Goal: Task Accomplishment & Management: Use online tool/utility

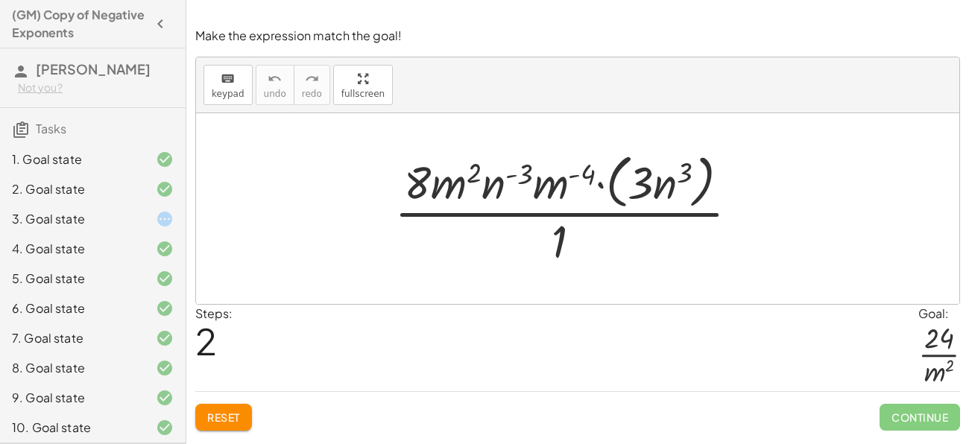
click at [215, 424] on button "Reset" at bounding box center [223, 417] width 57 height 27
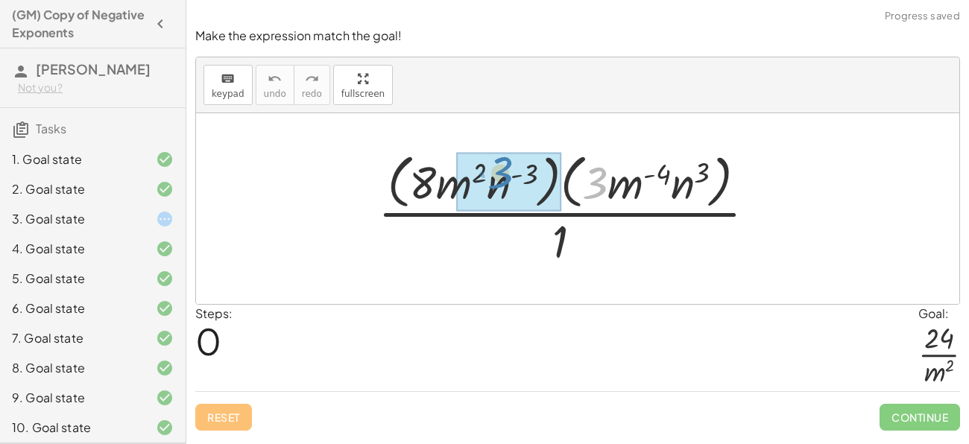
drag, startPoint x: 592, startPoint y: 182, endPoint x: 498, endPoint y: 177, distance: 94.1
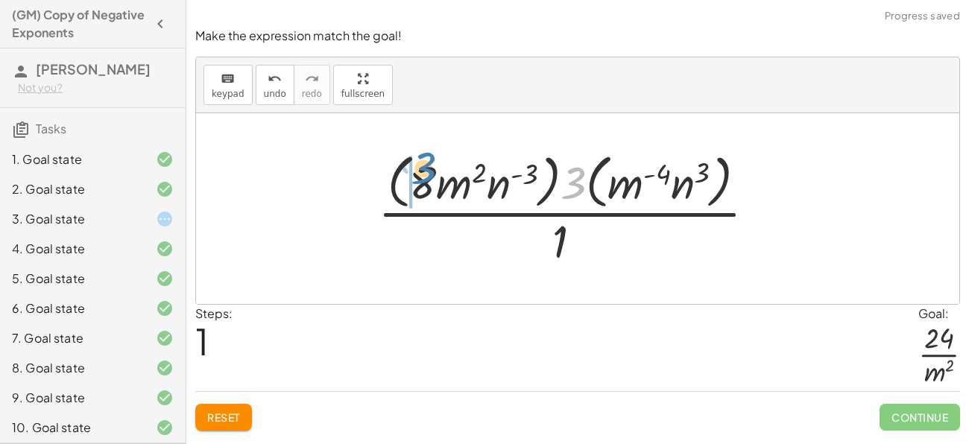
drag, startPoint x: 582, startPoint y: 185, endPoint x: 433, endPoint y: 174, distance: 148.7
click at [433, 174] on div at bounding box center [573, 209] width 405 height 122
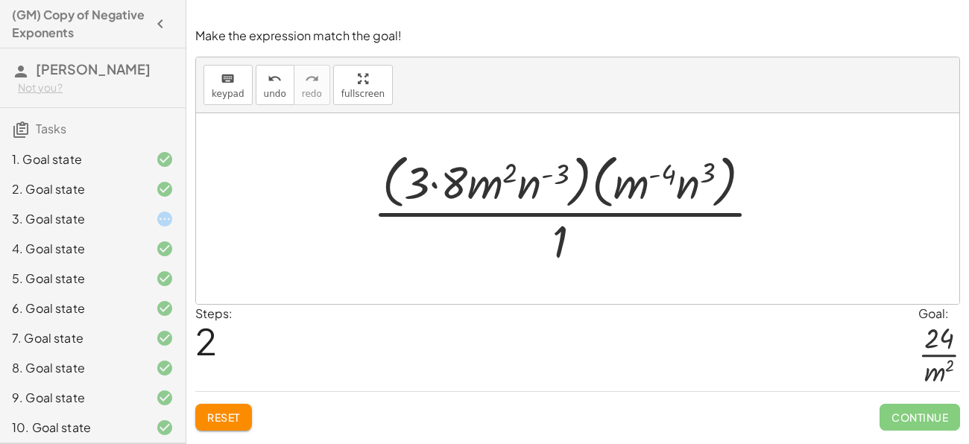
click at [227, 393] on div "Reset Continue" at bounding box center [577, 411] width 765 height 40
click at [235, 415] on span "Reset" at bounding box center [223, 417] width 33 height 13
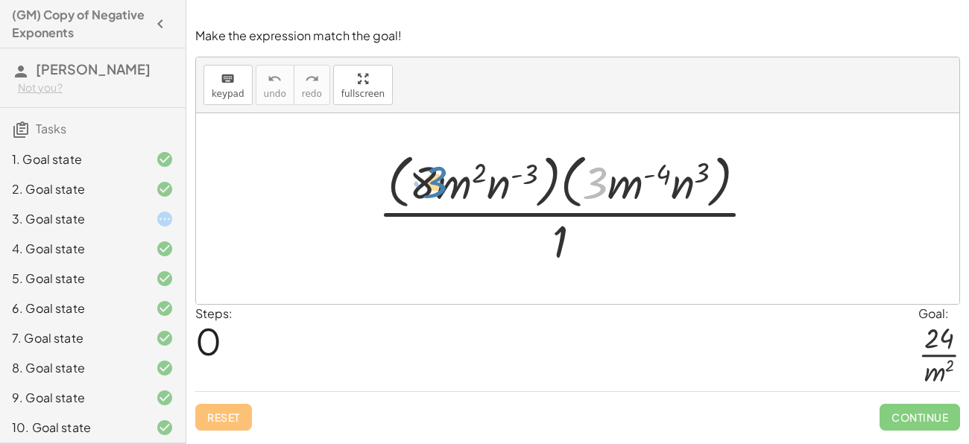
drag, startPoint x: 607, startPoint y: 194, endPoint x: 444, endPoint y: 193, distance: 163.3
click at [444, 193] on div at bounding box center [573, 209] width 405 height 122
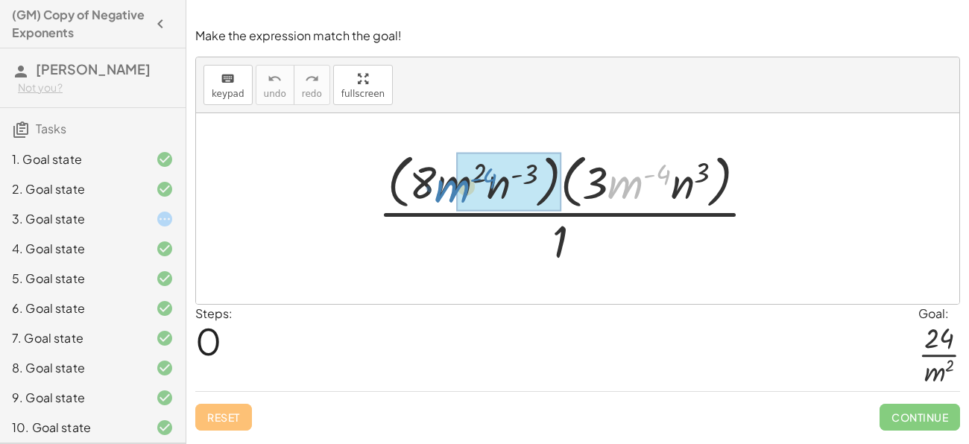
drag, startPoint x: 621, startPoint y: 169, endPoint x: 452, endPoint y: 170, distance: 169.2
click at [452, 170] on div at bounding box center [573, 209] width 405 height 122
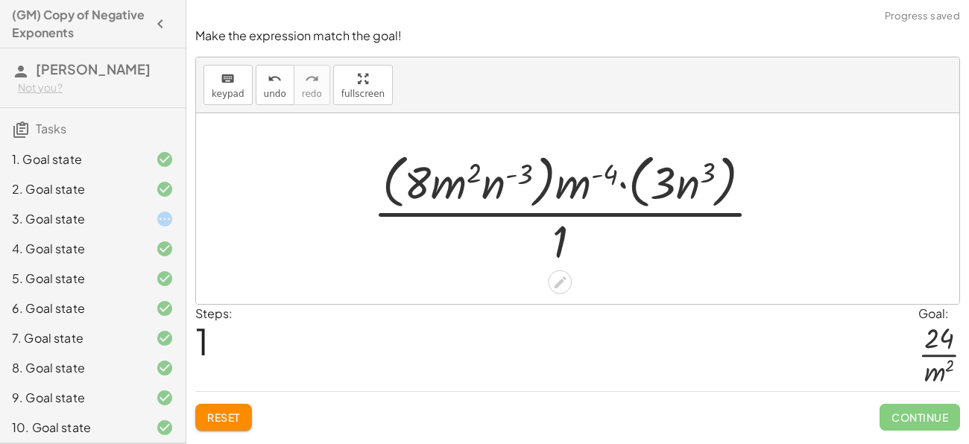
click at [582, 176] on div at bounding box center [573, 209] width 416 height 122
drag, startPoint x: 582, startPoint y: 176, endPoint x: 458, endPoint y: 174, distance: 124.5
click at [458, 174] on div at bounding box center [573, 209] width 416 height 122
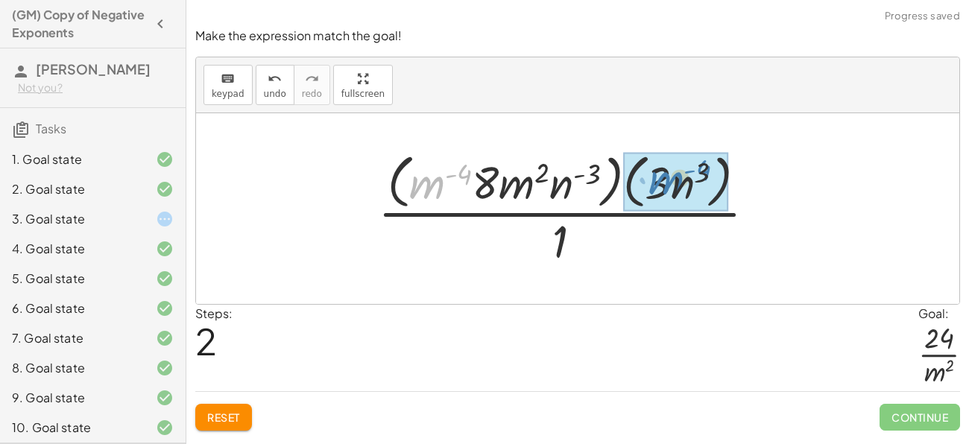
drag, startPoint x: 426, startPoint y: 179, endPoint x: 663, endPoint y: 174, distance: 237.1
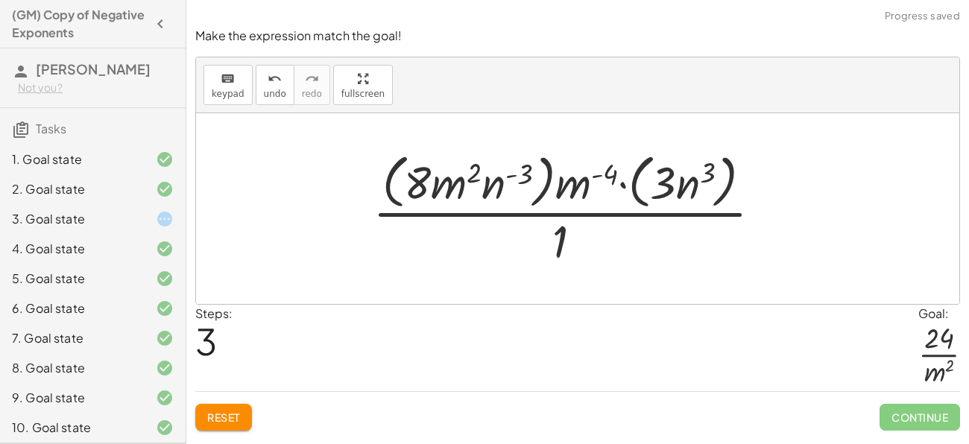
click at [240, 420] on span "Reset" at bounding box center [223, 417] width 33 height 13
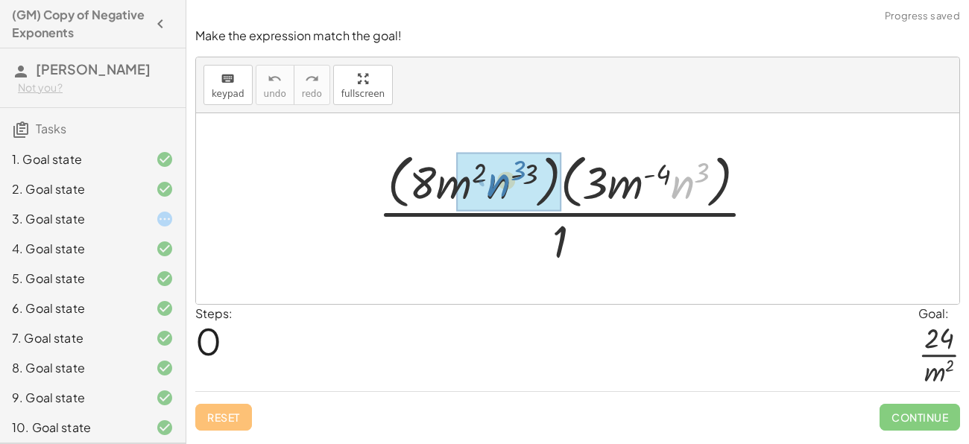
drag, startPoint x: 684, startPoint y: 186, endPoint x: 500, endPoint y: 184, distance: 184.9
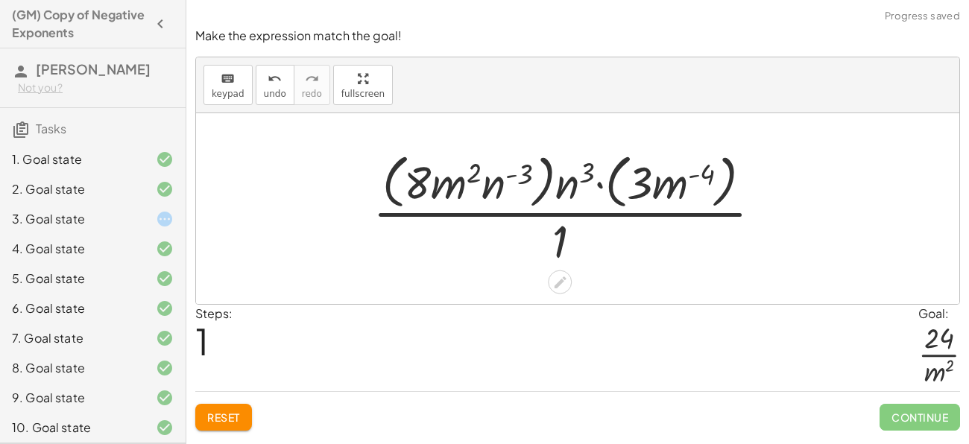
click at [560, 201] on div at bounding box center [573, 209] width 416 height 122
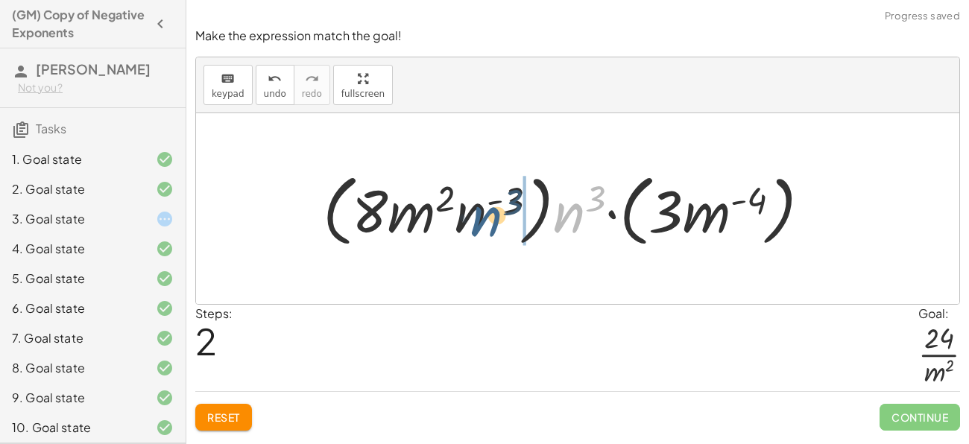
drag, startPoint x: 557, startPoint y: 220, endPoint x: 467, endPoint y: 223, distance: 89.5
click at [467, 223] on div at bounding box center [572, 209] width 514 height 86
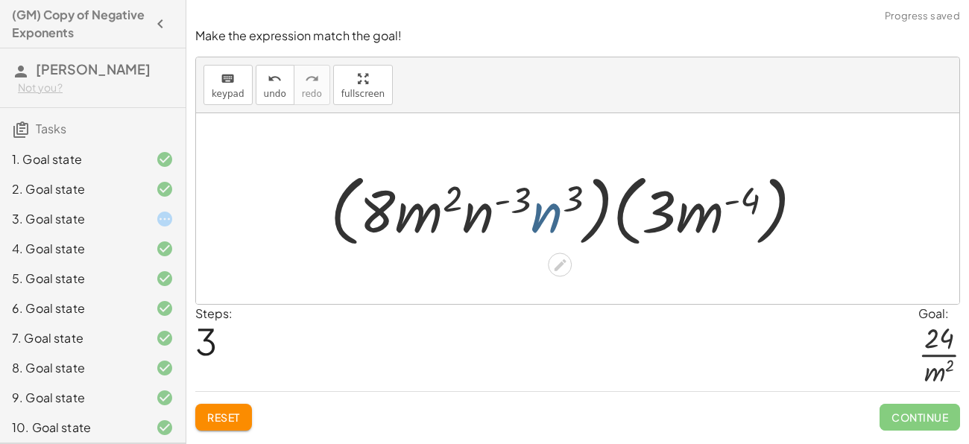
drag, startPoint x: 547, startPoint y: 216, endPoint x: 538, endPoint y: 218, distance: 9.8
click at [538, 218] on div at bounding box center [573, 209] width 500 height 86
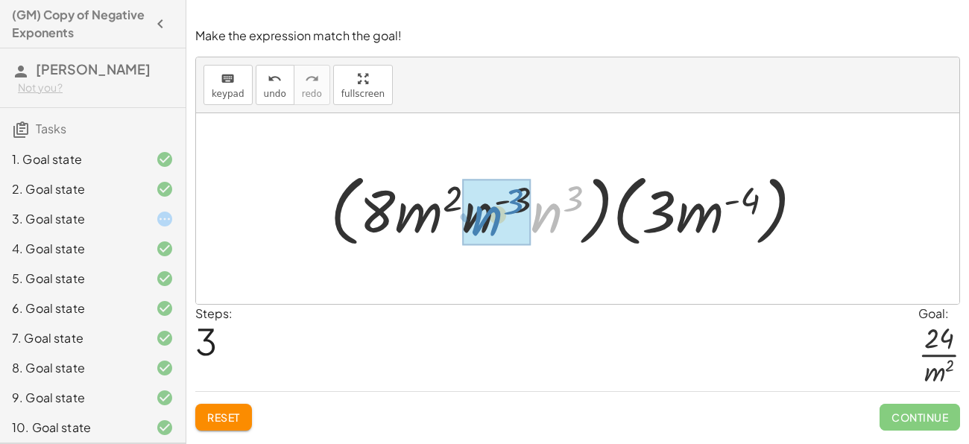
drag, startPoint x: 553, startPoint y: 216, endPoint x: 491, endPoint y: 219, distance: 62.0
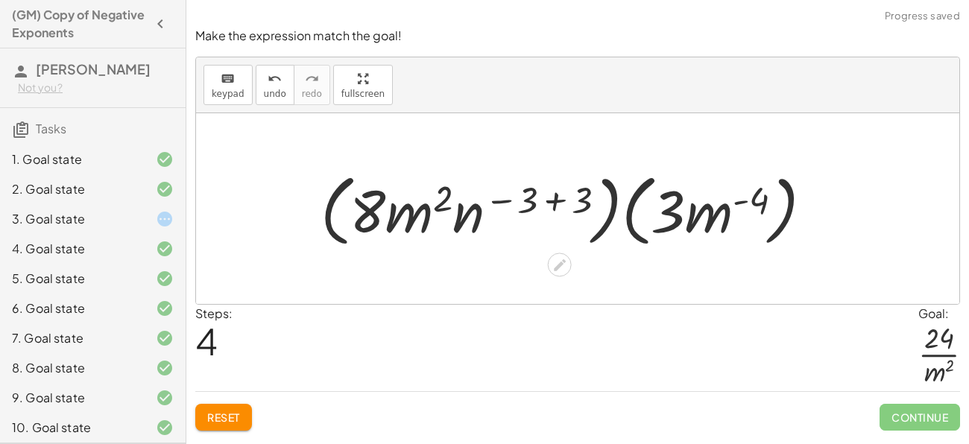
click at [557, 197] on div at bounding box center [572, 209] width 519 height 86
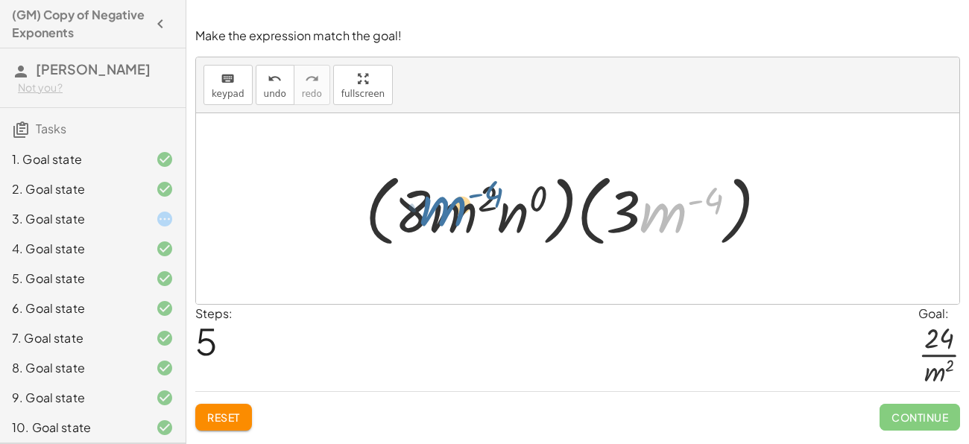
drag, startPoint x: 678, startPoint y: 204, endPoint x: 454, endPoint y: 198, distance: 224.5
click at [454, 198] on div at bounding box center [572, 209] width 429 height 86
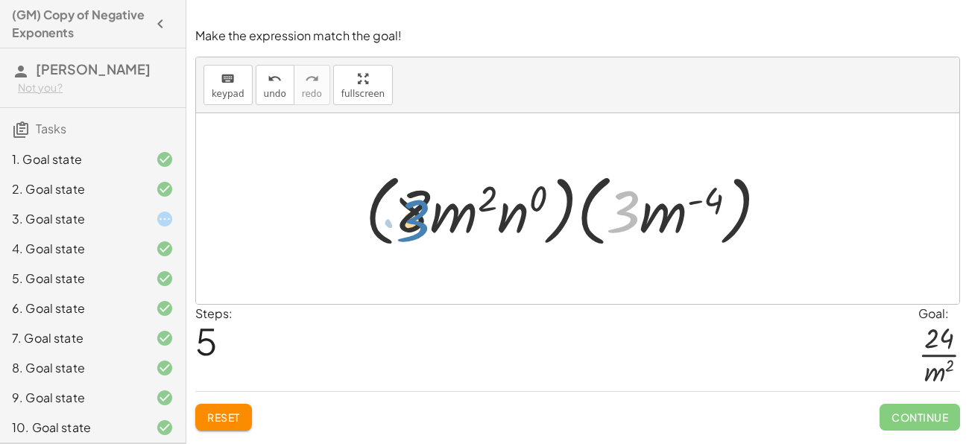
drag, startPoint x: 632, startPoint y: 218, endPoint x: 420, endPoint y: 225, distance: 212.6
click at [420, 225] on div at bounding box center [572, 209] width 429 height 86
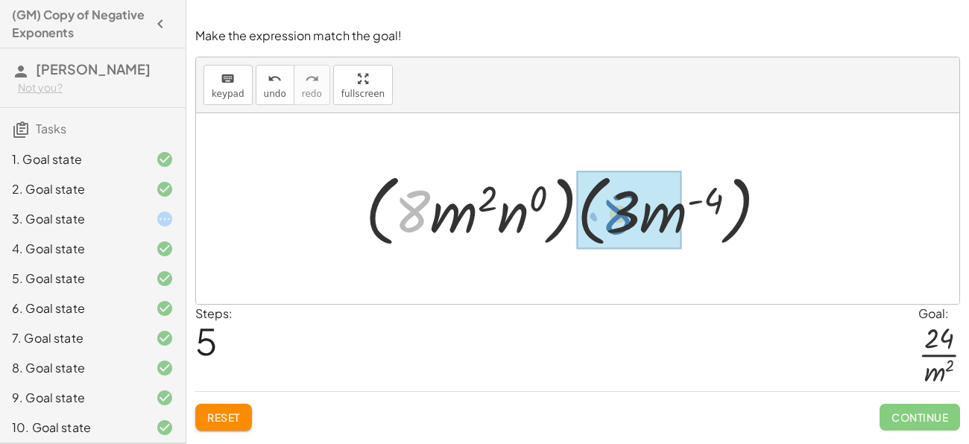
drag, startPoint x: 408, startPoint y: 220, endPoint x: 616, endPoint y: 224, distance: 208.0
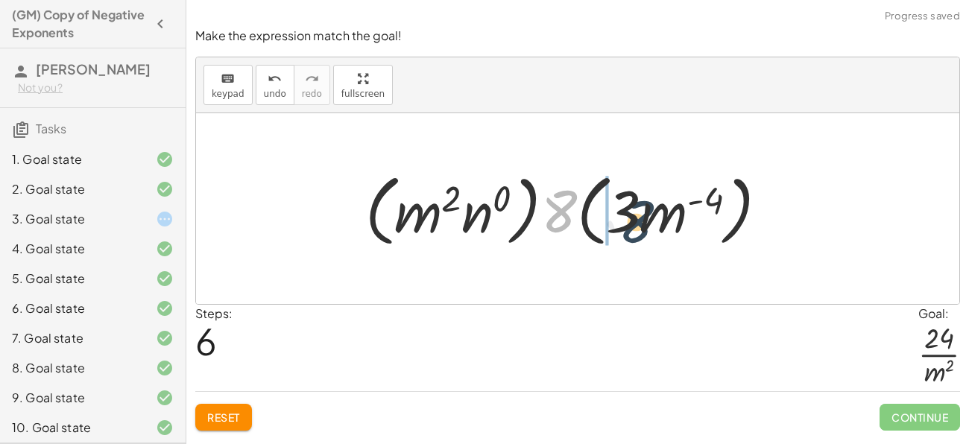
drag, startPoint x: 564, startPoint y: 212, endPoint x: 642, endPoint y: 223, distance: 79.0
click at [642, 223] on div at bounding box center [572, 209] width 429 height 86
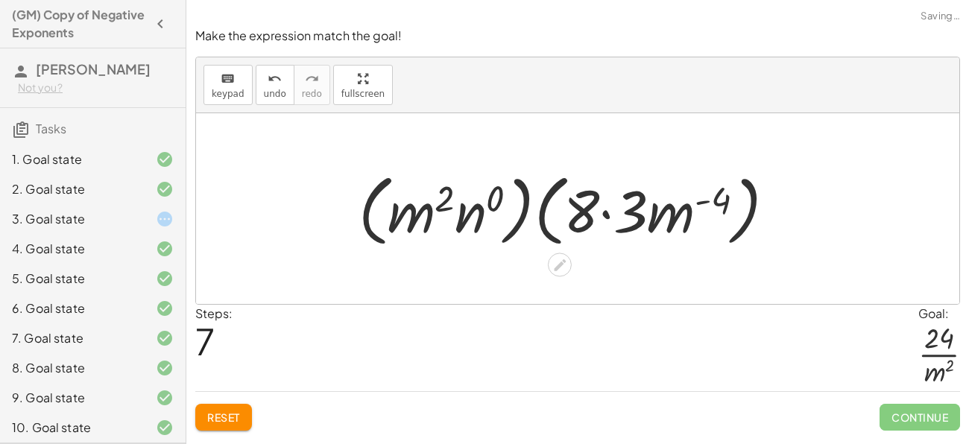
click at [639, 220] on div at bounding box center [573, 209] width 444 height 86
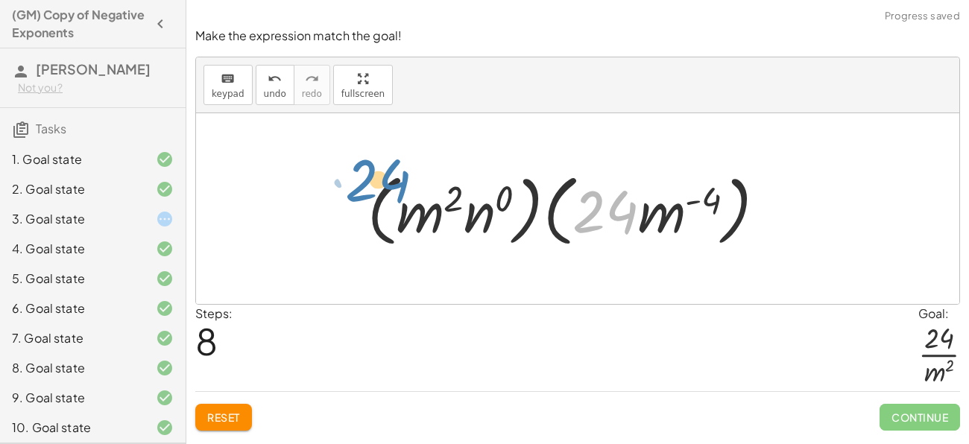
drag, startPoint x: 596, startPoint y: 213, endPoint x: 365, endPoint y: 195, distance: 232.6
click at [365, 195] on div at bounding box center [572, 209] width 425 height 86
drag, startPoint x: 577, startPoint y: 209, endPoint x: 379, endPoint y: 198, distance: 197.8
click at [379, 198] on div at bounding box center [572, 209] width 425 height 86
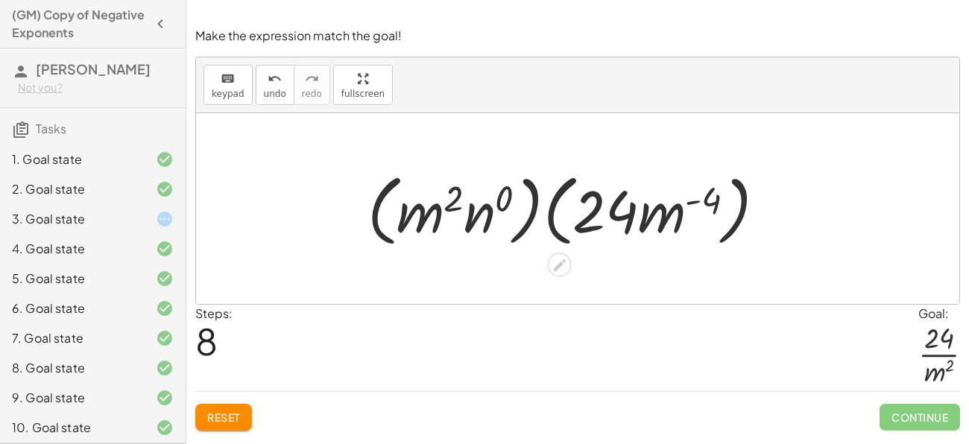
click at [491, 212] on div at bounding box center [572, 209] width 425 height 86
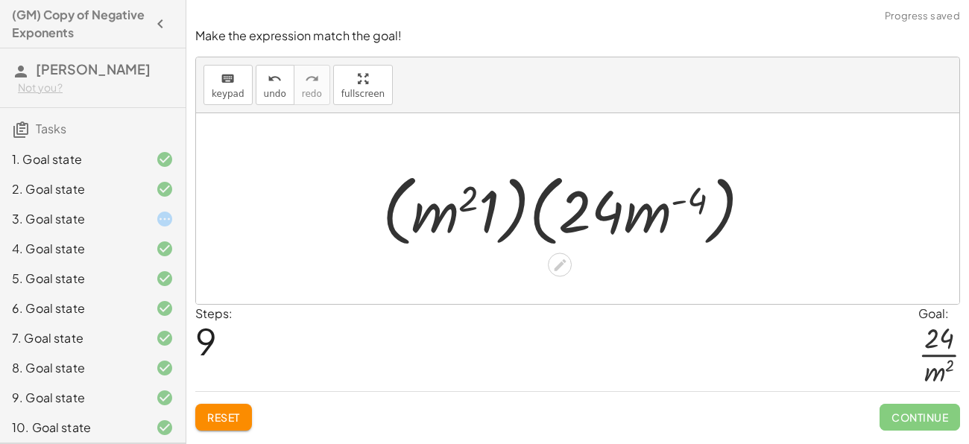
click at [494, 210] on div at bounding box center [573, 209] width 396 height 86
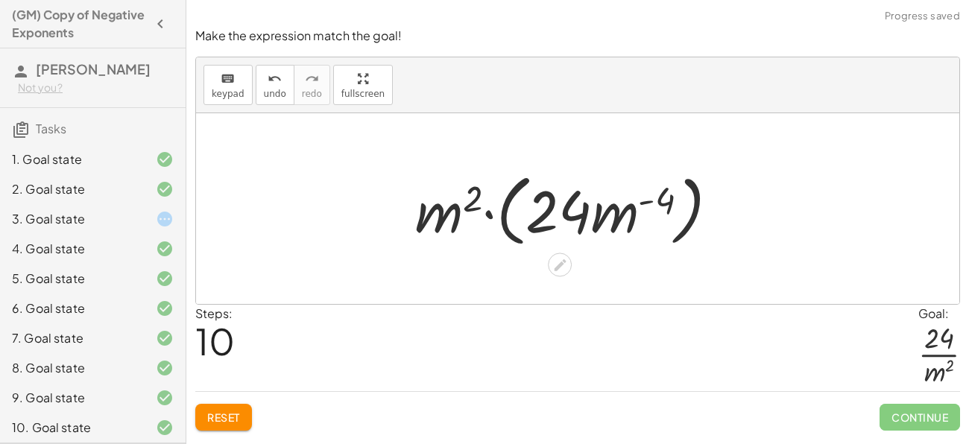
click at [484, 215] on div at bounding box center [573, 209] width 330 height 86
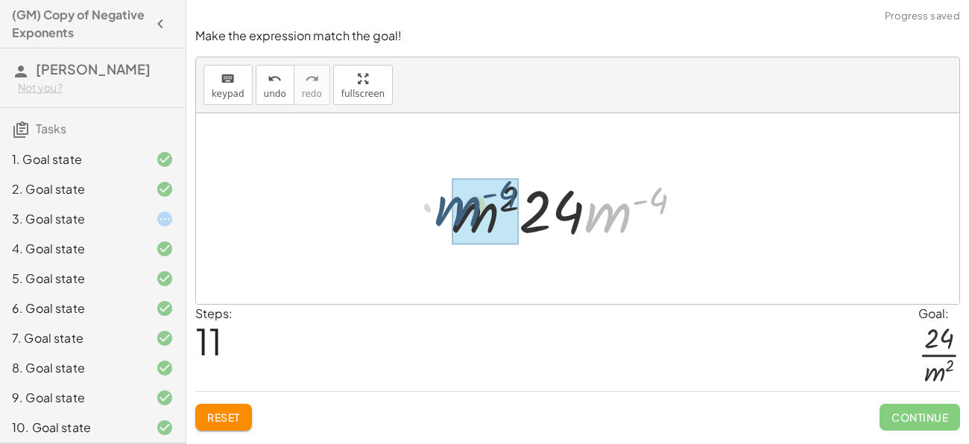
drag, startPoint x: 631, startPoint y: 201, endPoint x: 479, endPoint y: 195, distance: 151.5
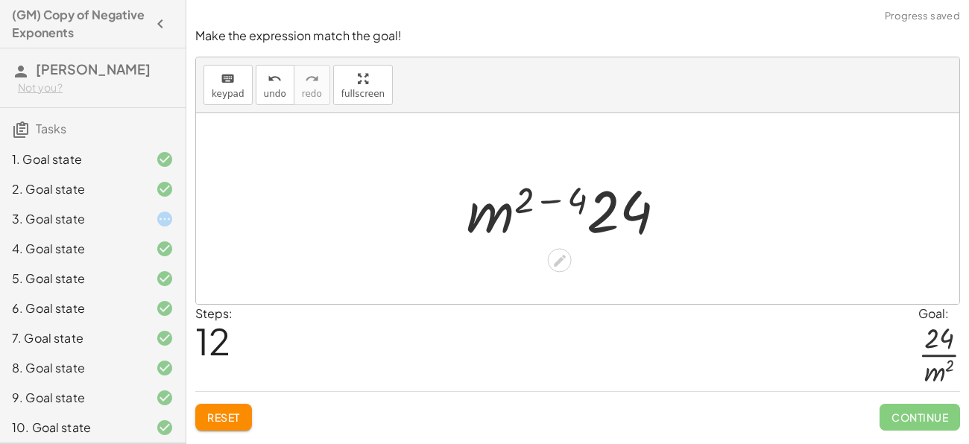
click at [497, 202] on div at bounding box center [572, 209] width 227 height 77
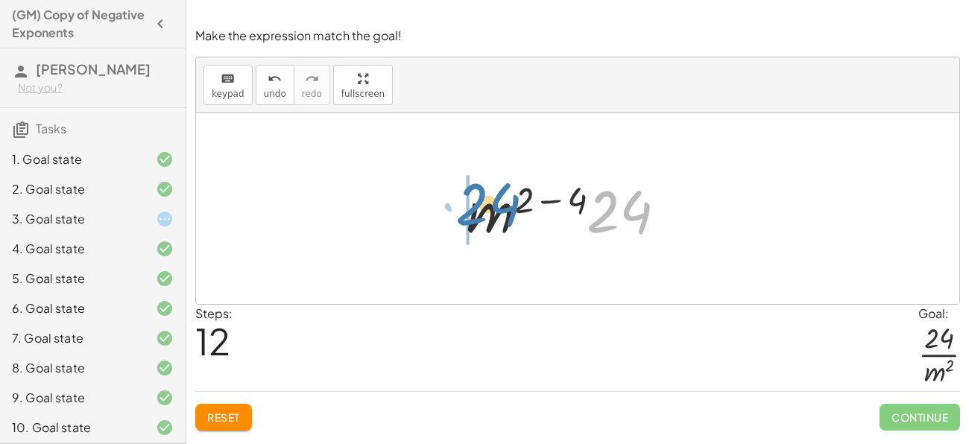
drag, startPoint x: 602, startPoint y: 210, endPoint x: 470, endPoint y: 202, distance: 132.2
click at [470, 202] on div at bounding box center [572, 209] width 227 height 77
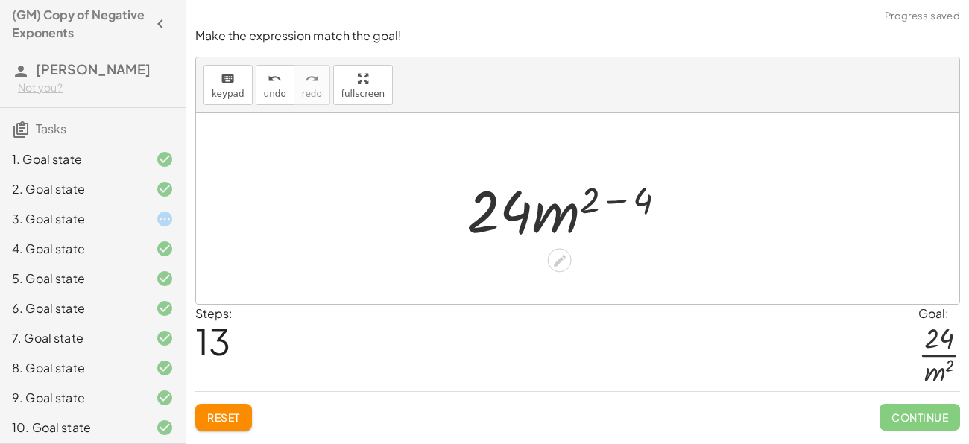
click at [625, 202] on div at bounding box center [572, 209] width 227 height 77
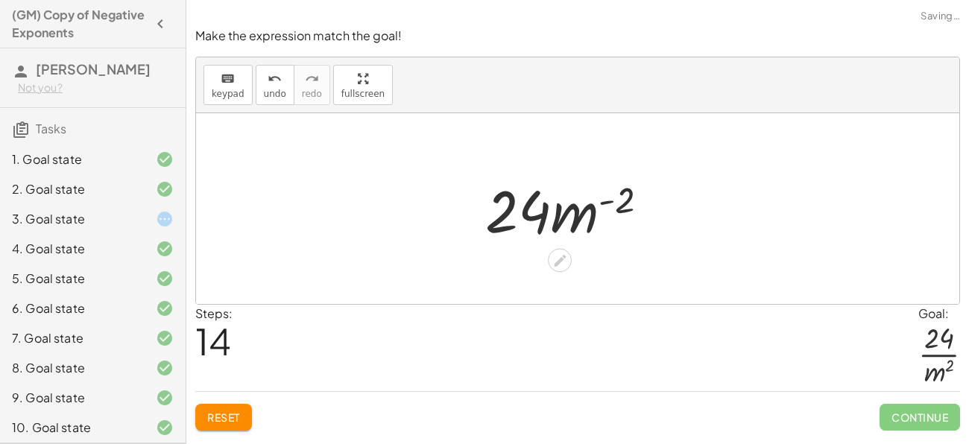
click at [573, 244] on div at bounding box center [573, 209] width 190 height 77
click at [564, 255] on icon at bounding box center [560, 261] width 12 height 12
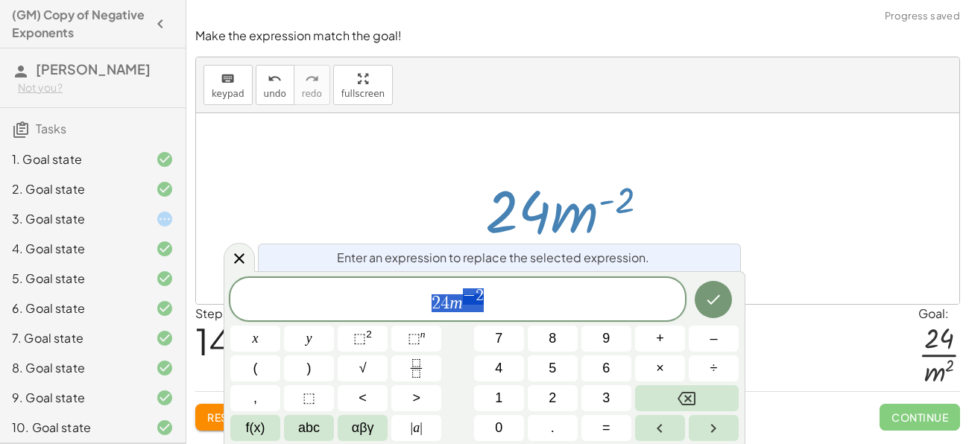
click at [534, 303] on span "2 4 m − 2" at bounding box center [457, 300] width 455 height 27
click at [477, 294] on span "2" at bounding box center [480, 296] width 8 height 16
click at [374, 335] on button "⬚ 2" at bounding box center [363, 339] width 50 height 26
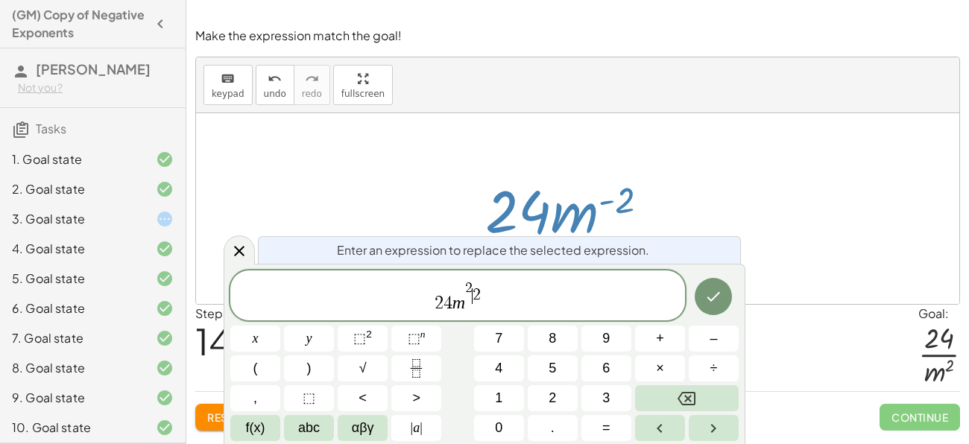
click at [514, 294] on span "2 4 m 2 ​ 2" at bounding box center [457, 297] width 455 height 34
click at [456, 299] on var "m" at bounding box center [462, 302] width 13 height 19
click at [417, 371] on icon "Fraction" at bounding box center [416, 368] width 19 height 19
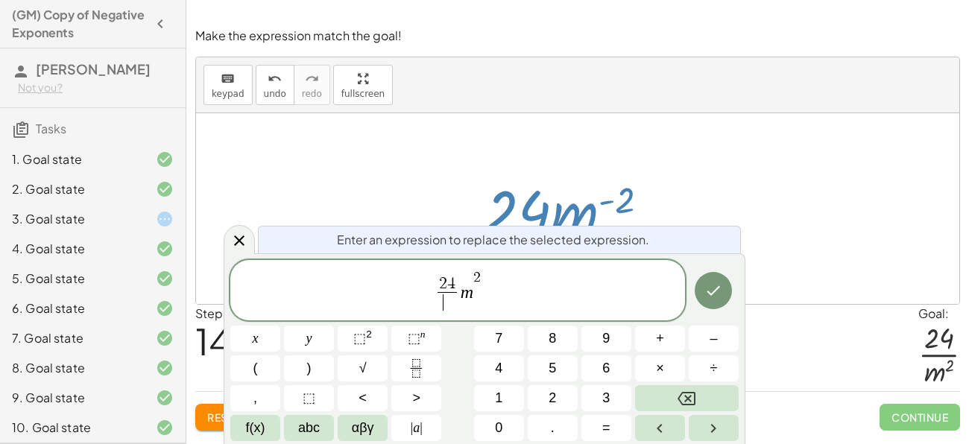
click at [493, 276] on span "2 4 ​ ​ m 2" at bounding box center [457, 291] width 455 height 45
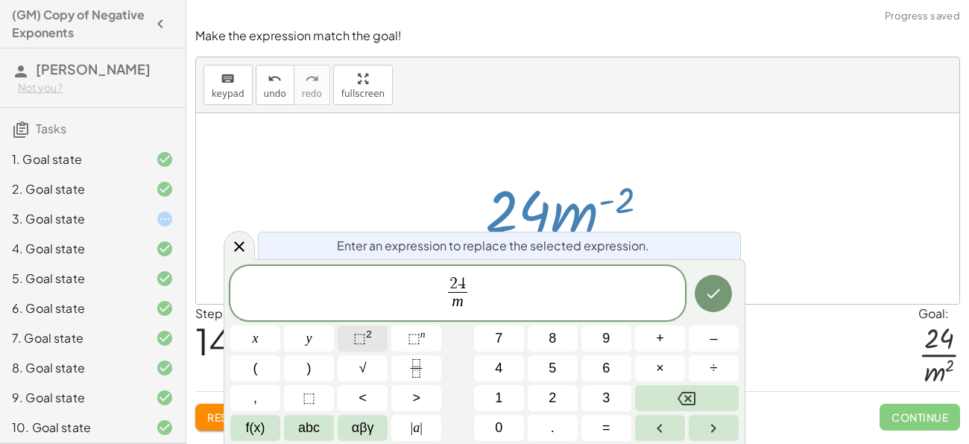
click at [376, 336] on button "⬚ 2" at bounding box center [363, 339] width 50 height 26
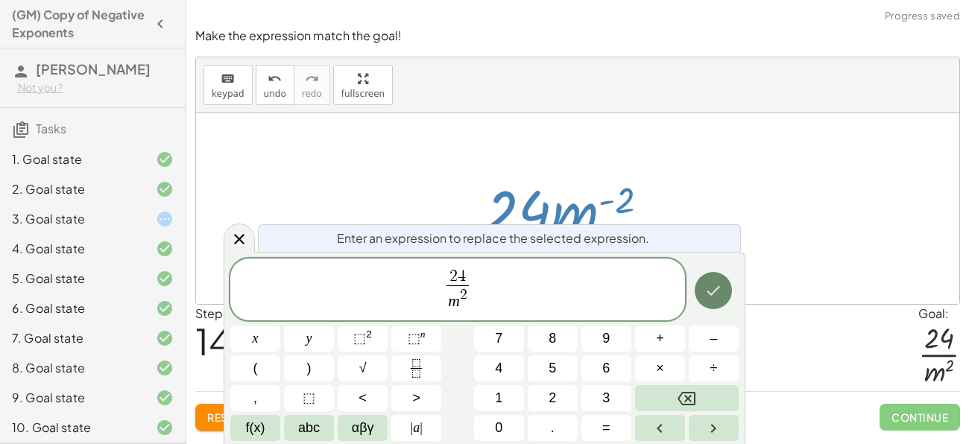
click at [710, 284] on icon "Done" at bounding box center [714, 291] width 18 height 18
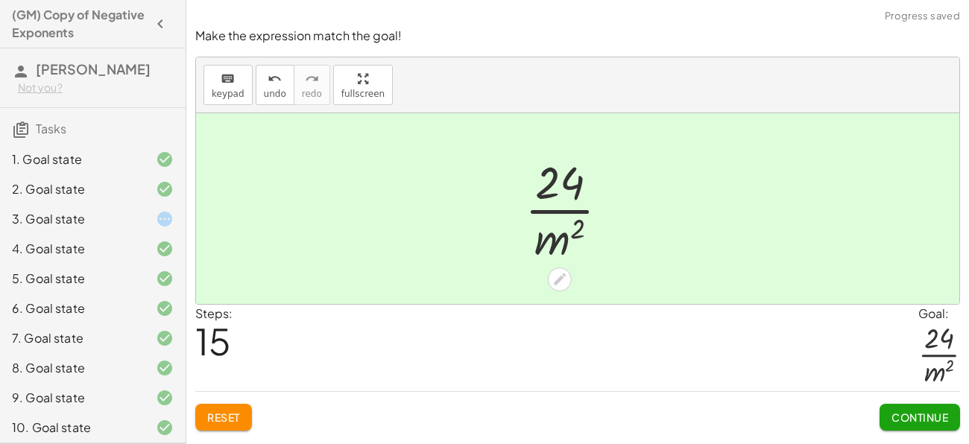
click at [900, 418] on span "Continue" at bounding box center [920, 417] width 57 height 13
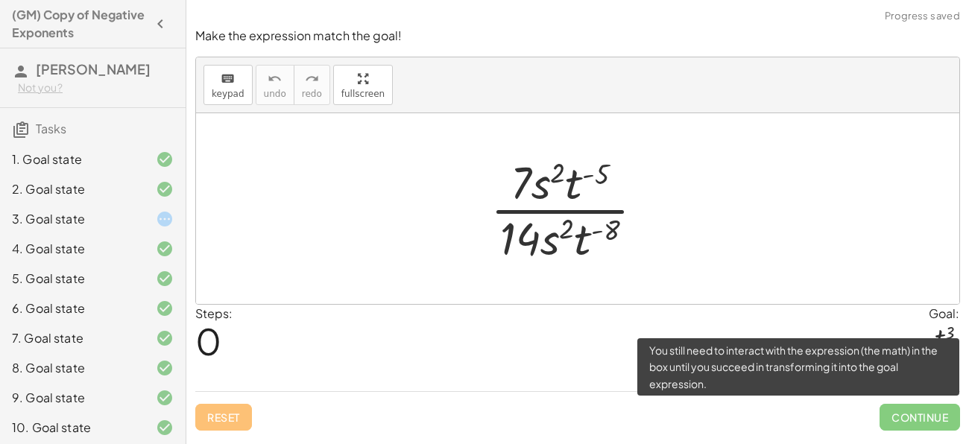
click at [895, 422] on span "Continue" at bounding box center [920, 417] width 81 height 27
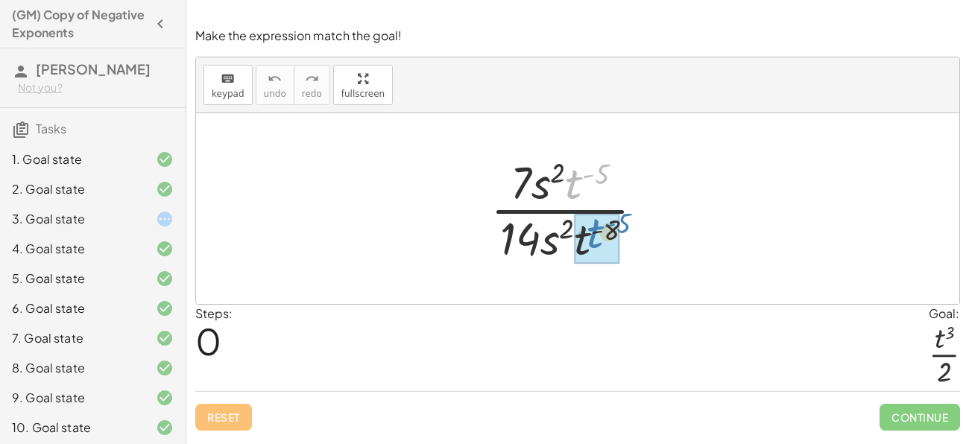
drag, startPoint x: 578, startPoint y: 179, endPoint x: 599, endPoint y: 232, distance: 57.2
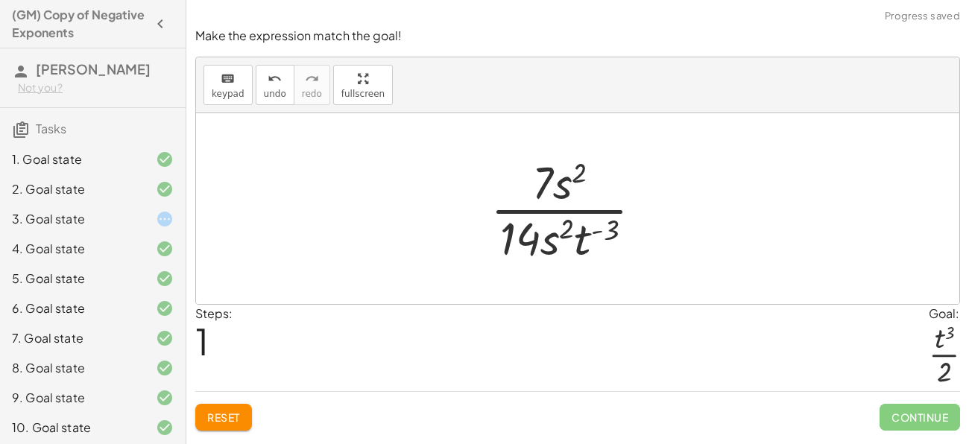
click at [599, 230] on div at bounding box center [572, 208] width 179 height 115
drag, startPoint x: 564, startPoint y: 189, endPoint x: 549, endPoint y: 250, distance: 62.0
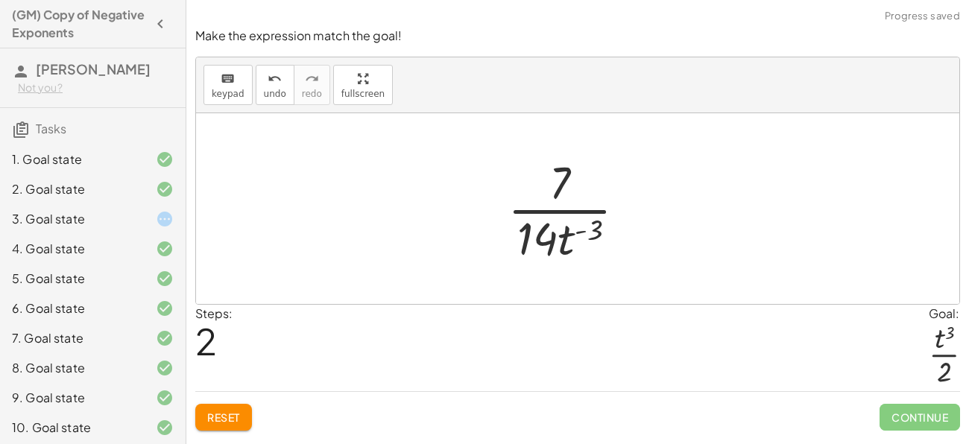
click at [585, 227] on div at bounding box center [572, 208] width 145 height 115
click at [552, 242] on div at bounding box center [572, 208] width 145 height 115
drag, startPoint x: 553, startPoint y: 186, endPoint x: 530, endPoint y: 242, distance: 60.5
drag, startPoint x: 564, startPoint y: 239, endPoint x: 561, endPoint y: 176, distance: 62.7
click at [561, 176] on div at bounding box center [573, 208] width 130 height 115
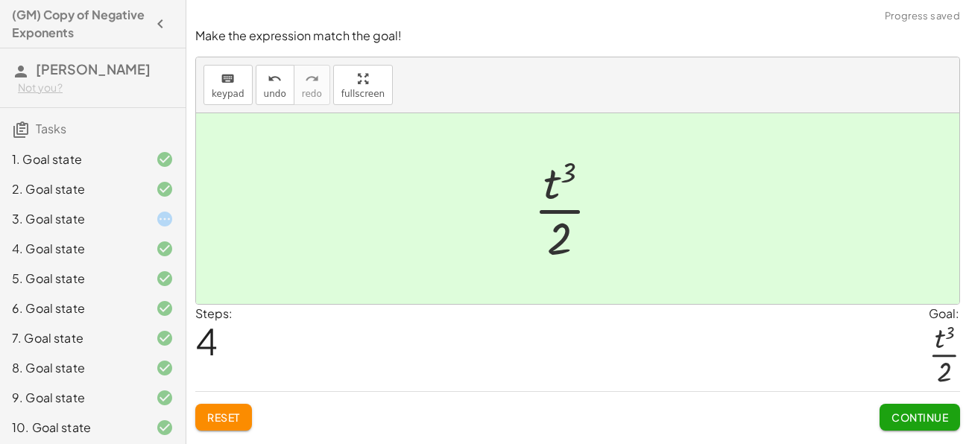
click at [930, 422] on span "Continue" at bounding box center [920, 417] width 57 height 13
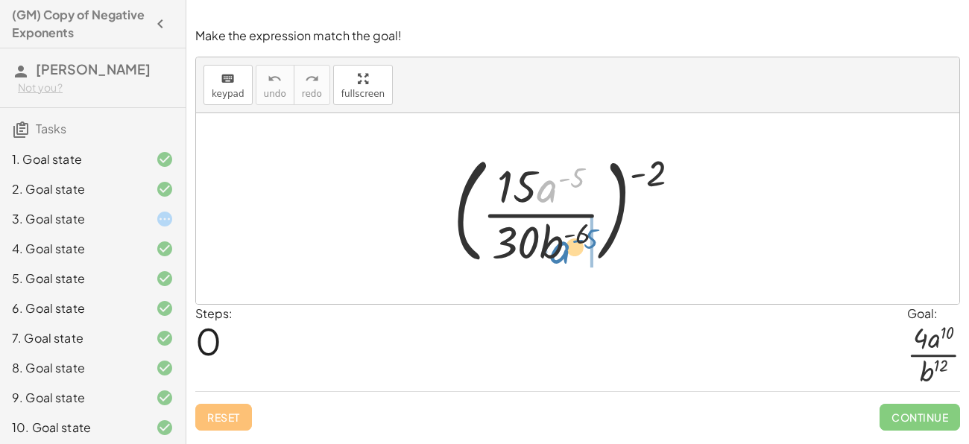
drag, startPoint x: 549, startPoint y: 186, endPoint x: 562, endPoint y: 240, distance: 56.1
click at [562, 240] on div at bounding box center [573, 209] width 254 height 124
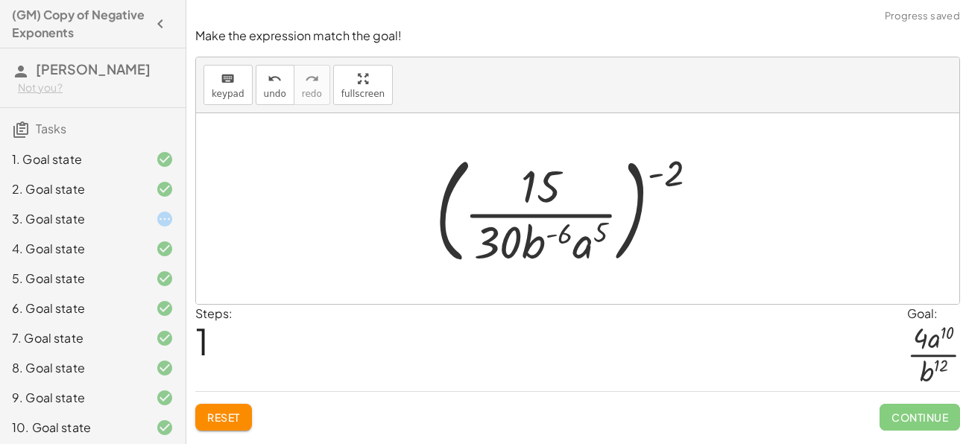
click at [590, 242] on div at bounding box center [572, 209] width 289 height 124
click at [559, 233] on div at bounding box center [572, 209] width 289 height 124
drag, startPoint x: 535, startPoint y: 193, endPoint x: 496, endPoint y: 259, distance: 77.2
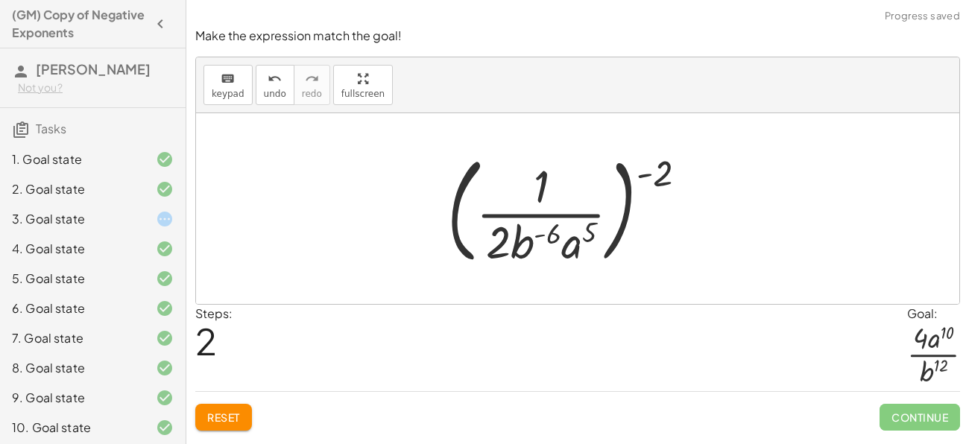
click at [514, 237] on div at bounding box center [573, 209] width 266 height 124
click at [545, 171] on div at bounding box center [573, 209] width 266 height 124
drag, startPoint x: 555, startPoint y: 233, endPoint x: 623, endPoint y: 220, distance: 69.9
click at [623, 220] on div at bounding box center [573, 209] width 266 height 124
click at [573, 242] on div at bounding box center [573, 209] width 266 height 124
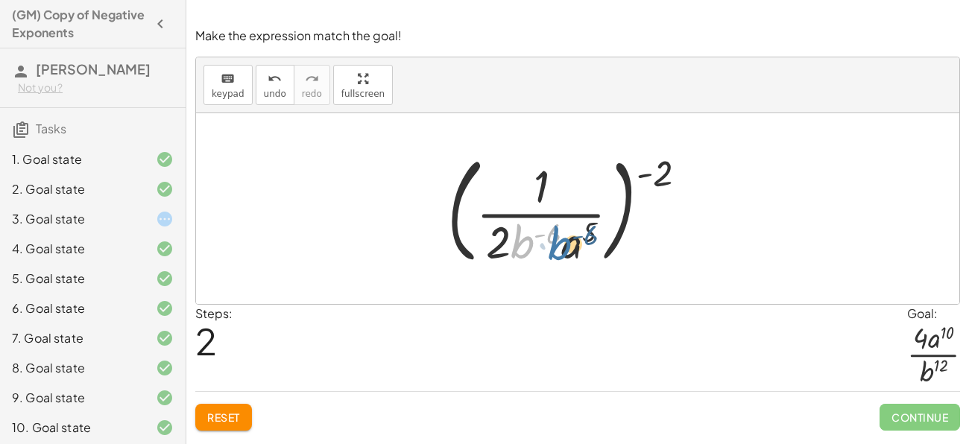
drag, startPoint x: 525, startPoint y: 242, endPoint x: 571, endPoint y: 243, distance: 46.2
click at [571, 243] on div at bounding box center [573, 209] width 266 height 124
click at [564, 242] on div at bounding box center [573, 209] width 266 height 124
click at [572, 239] on div at bounding box center [573, 209] width 266 height 124
click at [592, 228] on div at bounding box center [573, 209] width 266 height 124
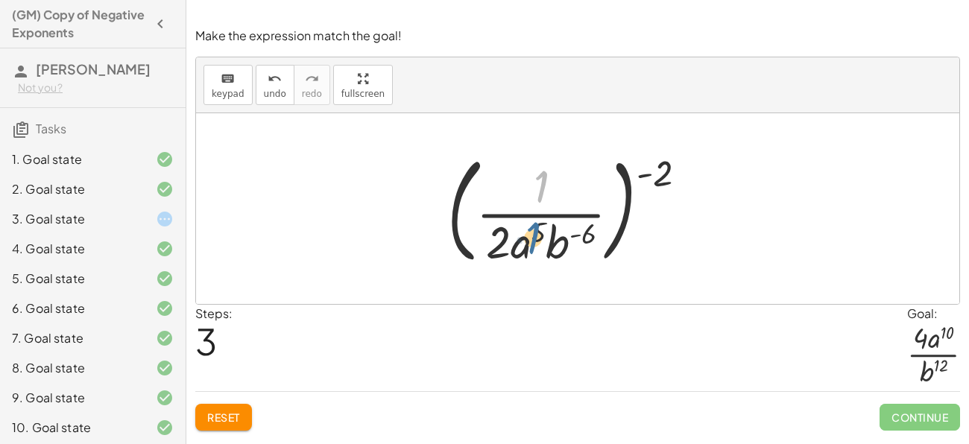
drag, startPoint x: 538, startPoint y: 183, endPoint x: 527, endPoint y: 241, distance: 59.1
click at [527, 241] on div at bounding box center [573, 209] width 266 height 124
drag, startPoint x: 501, startPoint y: 233, endPoint x: 542, endPoint y: 182, distance: 65.8
click at [542, 182] on div at bounding box center [573, 209] width 266 height 124
drag, startPoint x: 521, startPoint y: 240, endPoint x: 535, endPoint y: 194, distance: 48.1
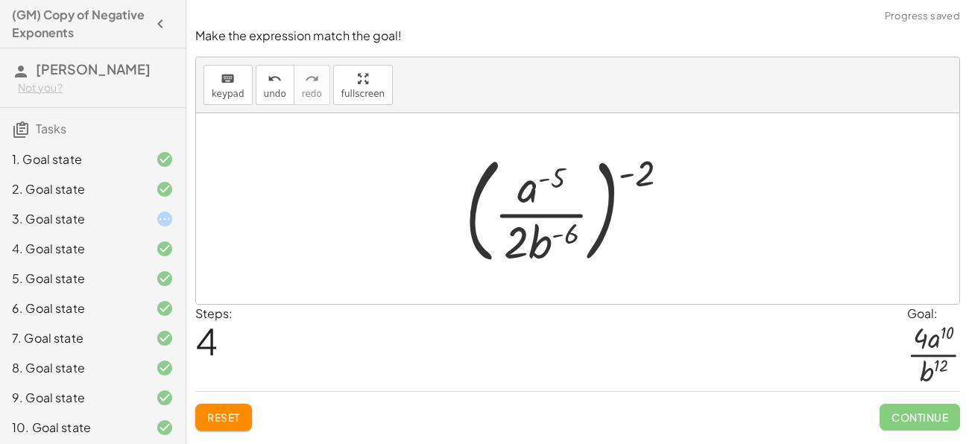
click at [535, 193] on div at bounding box center [573, 209] width 230 height 124
click at [543, 172] on div at bounding box center [573, 209] width 230 height 124
click at [212, 421] on span "Reset" at bounding box center [223, 417] width 33 height 13
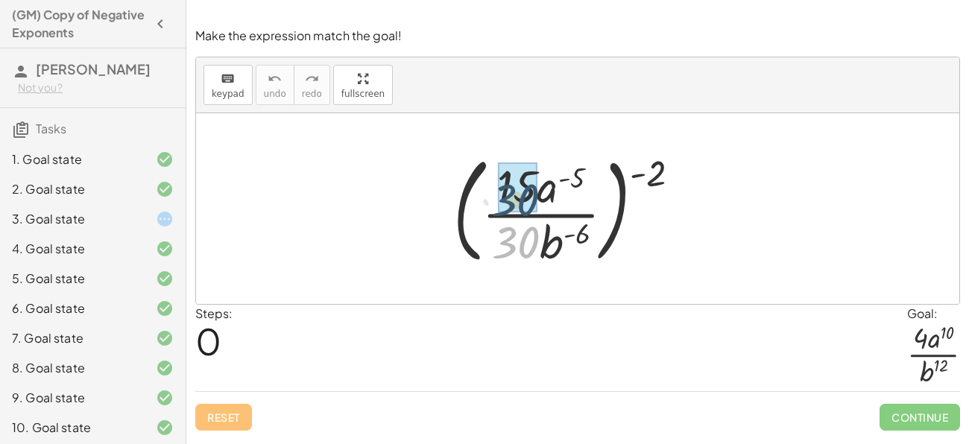
drag, startPoint x: 532, startPoint y: 242, endPoint x: 532, endPoint y: 195, distance: 47.7
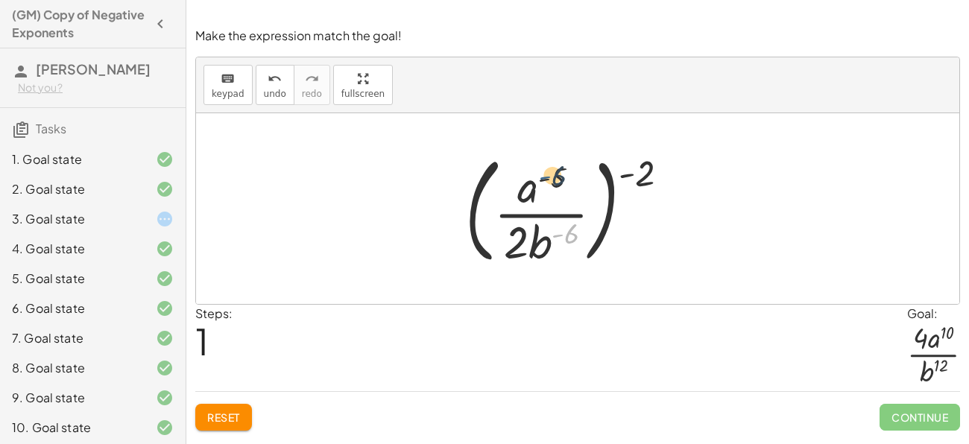
drag, startPoint x: 561, startPoint y: 225, endPoint x: 548, endPoint y: 166, distance: 60.2
click at [548, 166] on div at bounding box center [573, 209] width 230 height 124
drag, startPoint x: 552, startPoint y: 180, endPoint x: 575, endPoint y: 245, distance: 68.6
click at [575, 245] on div at bounding box center [573, 209] width 230 height 124
drag, startPoint x: 541, startPoint y: 240, endPoint x: 534, endPoint y: 183, distance: 57.9
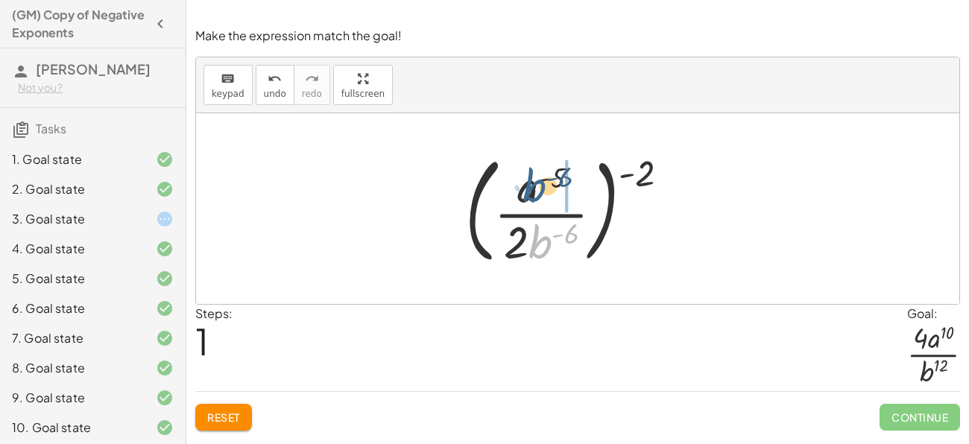
click at [534, 183] on div at bounding box center [573, 209] width 230 height 124
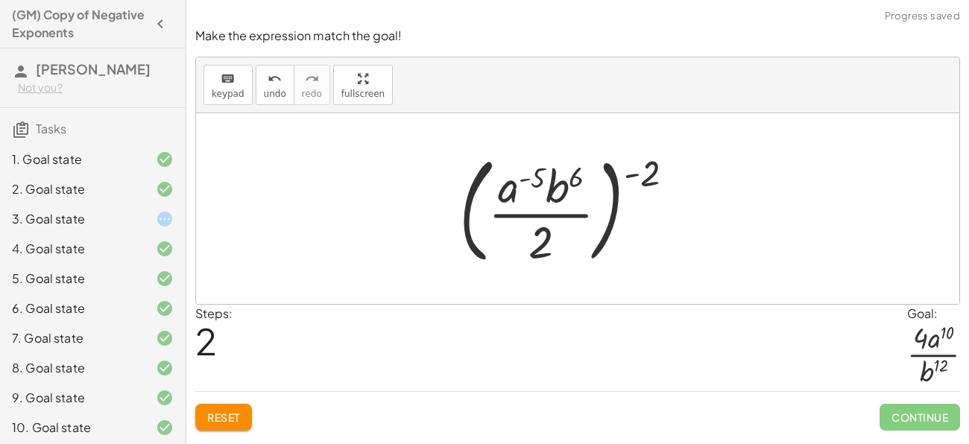
click at [525, 178] on div at bounding box center [573, 209] width 242 height 124
drag, startPoint x: 559, startPoint y: 178, endPoint x: 530, endPoint y: 176, distance: 29.2
click at [530, 176] on div at bounding box center [573, 209] width 242 height 124
drag, startPoint x: 536, startPoint y: 175, endPoint x: 580, endPoint y: 177, distance: 44.0
click at [580, 177] on div at bounding box center [573, 209] width 242 height 124
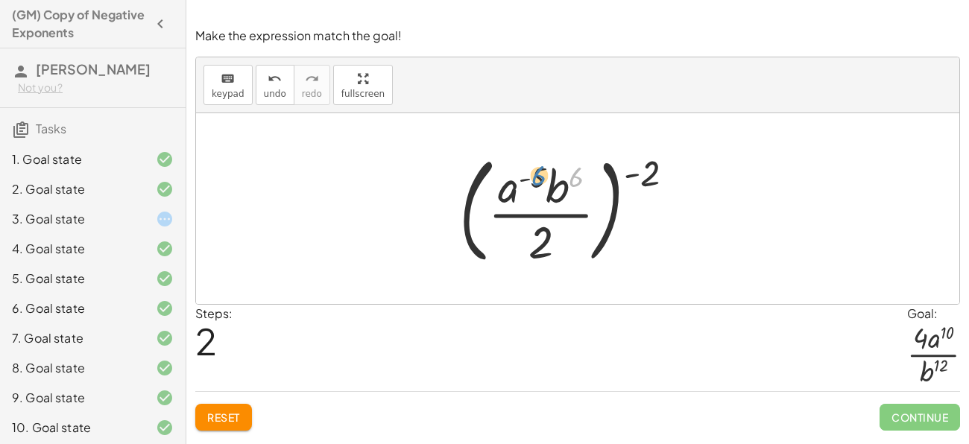
drag, startPoint x: 576, startPoint y: 177, endPoint x: 541, endPoint y: 175, distance: 35.1
click at [541, 175] on div at bounding box center [573, 209] width 242 height 124
drag, startPoint x: 547, startPoint y: 230, endPoint x: 541, endPoint y: 165, distance: 66.0
click at [541, 165] on div at bounding box center [573, 209] width 242 height 124
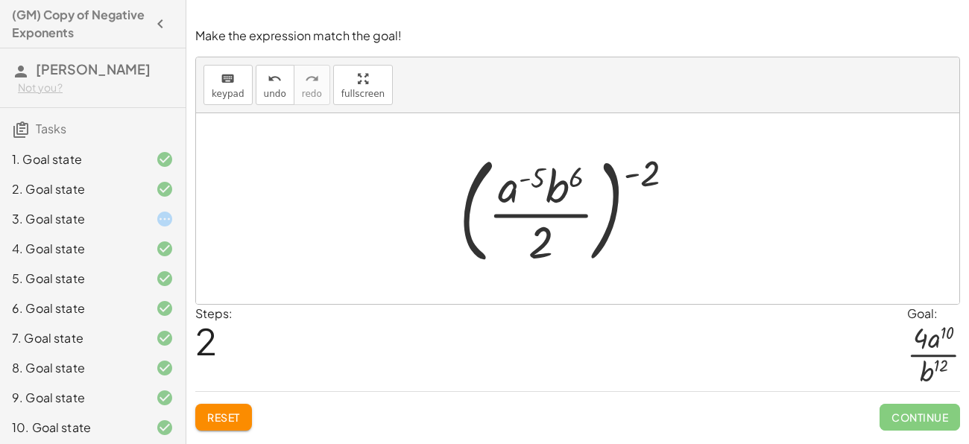
click at [221, 415] on span "Reset" at bounding box center [223, 417] width 33 height 13
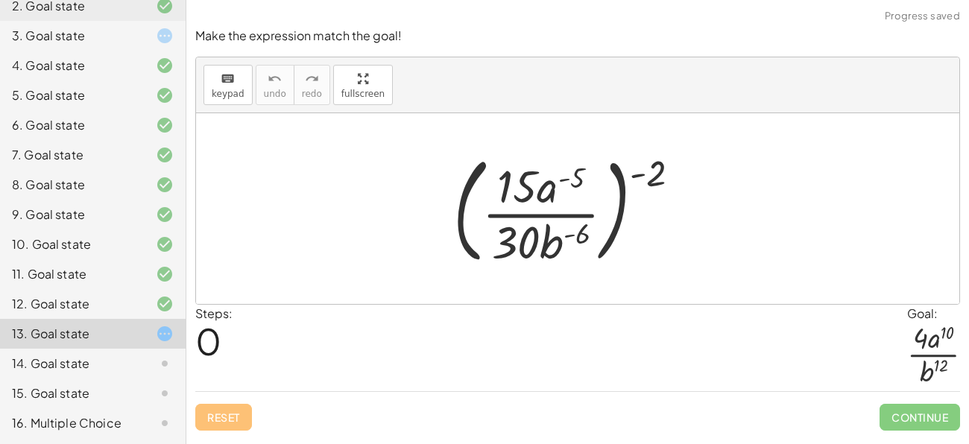
scroll to position [201, 0]
click at [566, 183] on div at bounding box center [573, 209] width 254 height 124
click at [570, 186] on div at bounding box center [573, 209] width 254 height 124
drag, startPoint x: 581, startPoint y: 171, endPoint x: 581, endPoint y: 183, distance: 11.9
click at [581, 183] on div at bounding box center [573, 209] width 254 height 124
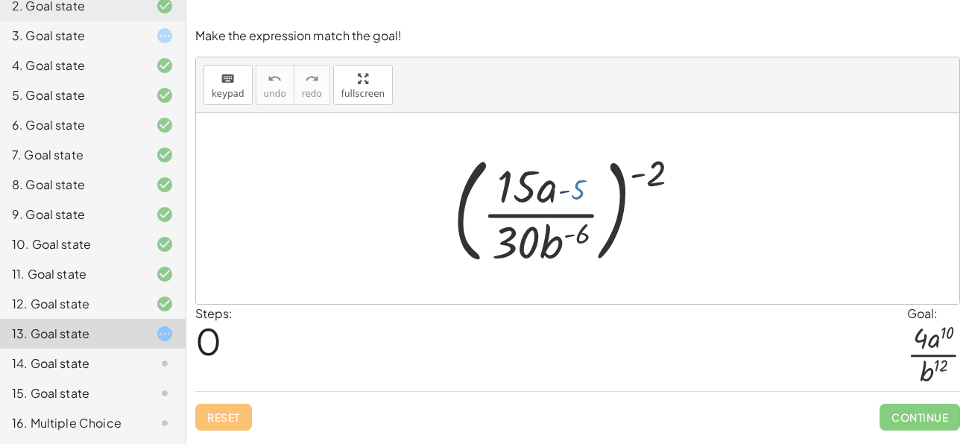
click at [581, 183] on div at bounding box center [573, 209] width 254 height 124
drag, startPoint x: 576, startPoint y: 178, endPoint x: 583, endPoint y: 239, distance: 60.8
click at [583, 239] on div at bounding box center [573, 209] width 254 height 124
drag, startPoint x: 549, startPoint y: 191, endPoint x: 565, endPoint y: 238, distance: 49.5
click at [565, 238] on div at bounding box center [573, 209] width 254 height 124
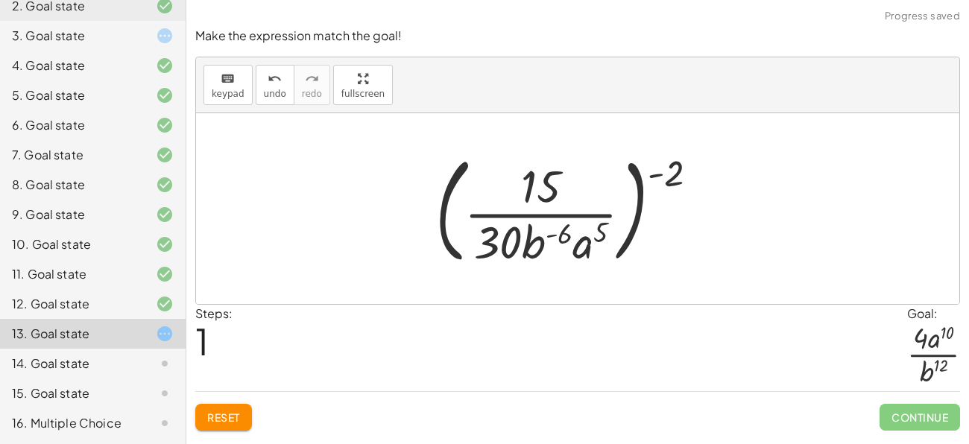
click at [550, 224] on div at bounding box center [572, 209] width 289 height 124
click at [564, 231] on div at bounding box center [572, 209] width 289 height 124
drag, startPoint x: 526, startPoint y: 190, endPoint x: 485, endPoint y: 245, distance: 68.3
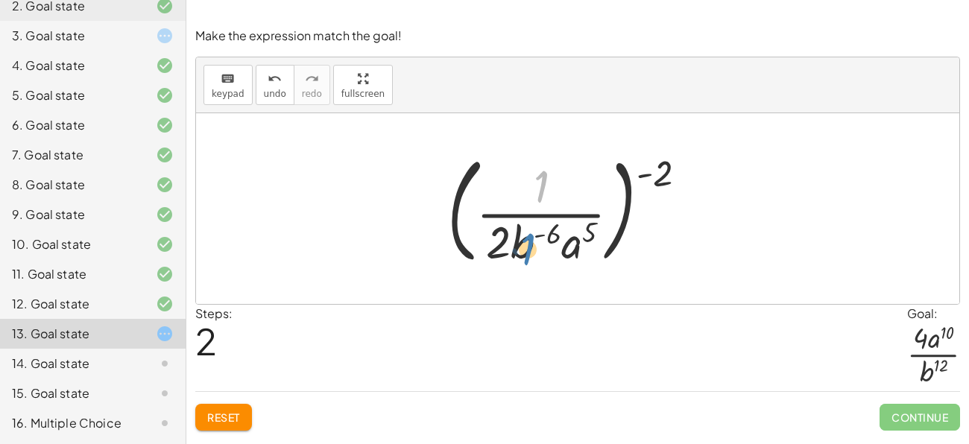
drag, startPoint x: 540, startPoint y: 171, endPoint x: 526, endPoint y: 236, distance: 65.7
click at [526, 236] on div at bounding box center [573, 209] width 266 height 124
click at [239, 412] on span "Reset" at bounding box center [223, 417] width 33 height 13
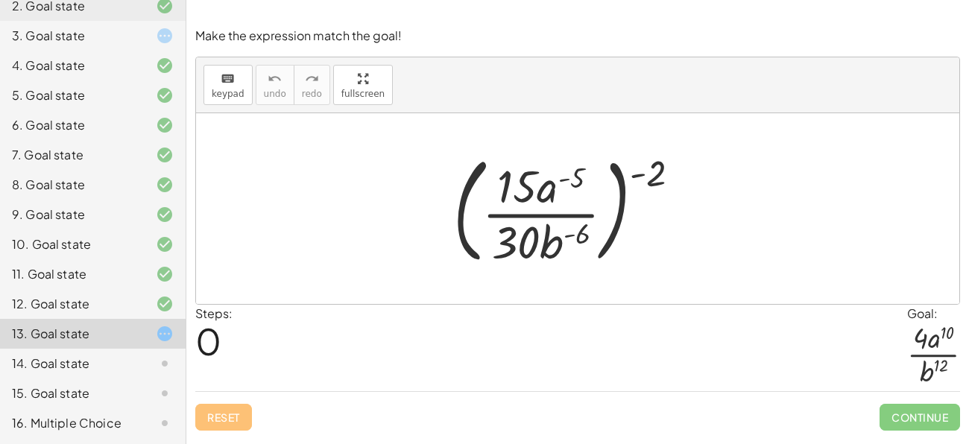
click at [623, 198] on div at bounding box center [573, 209] width 254 height 124
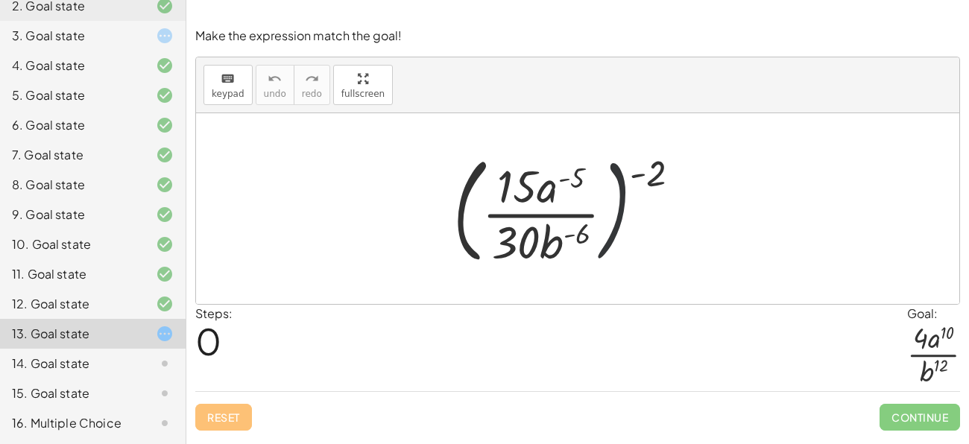
click at [623, 198] on div at bounding box center [573, 209] width 254 height 124
click at [464, 193] on div at bounding box center [573, 209] width 254 height 124
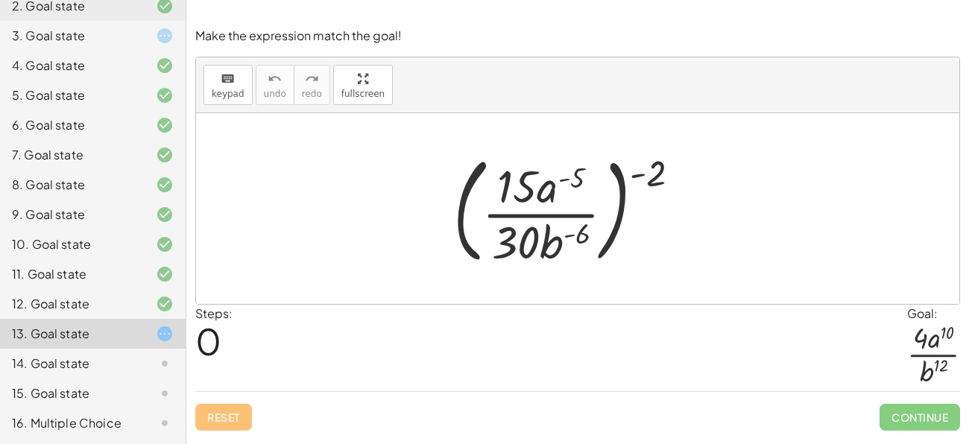
click at [464, 193] on div at bounding box center [573, 209] width 254 height 124
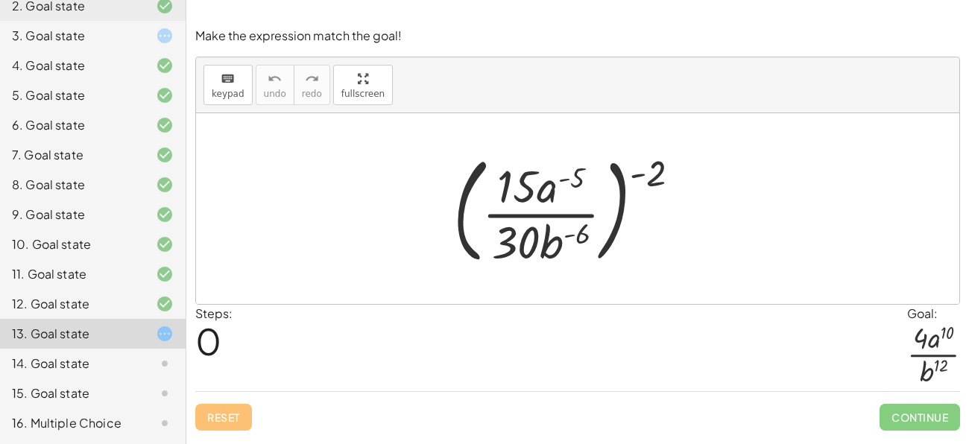
click at [508, 218] on div at bounding box center [573, 209] width 254 height 124
click at [463, 228] on div at bounding box center [573, 209] width 254 height 124
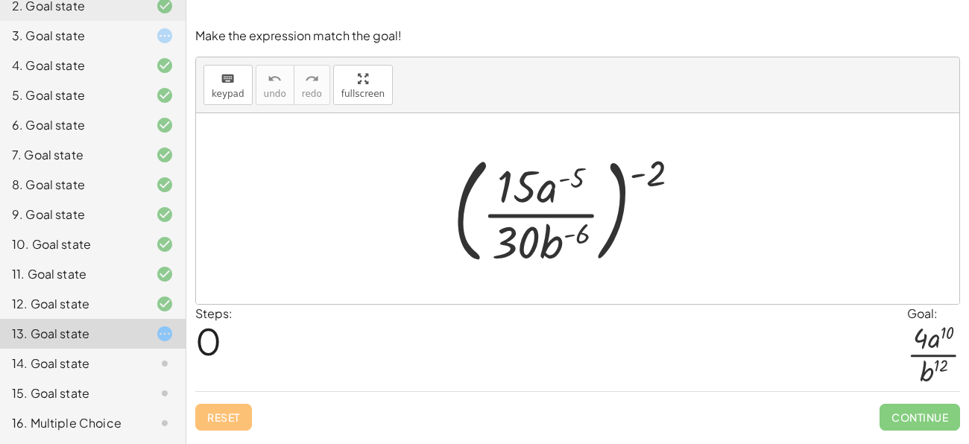
click at [460, 227] on div at bounding box center [573, 209] width 254 height 124
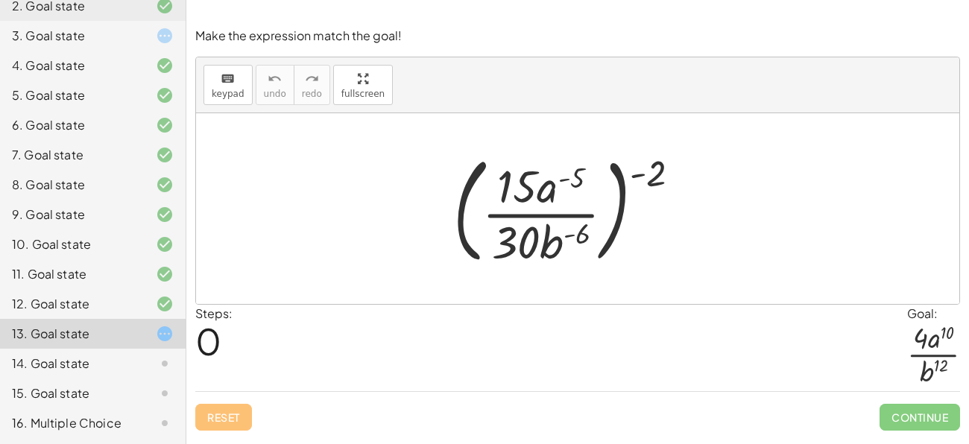
click at [460, 227] on div at bounding box center [573, 209] width 254 height 124
click at [461, 227] on div at bounding box center [573, 209] width 254 height 124
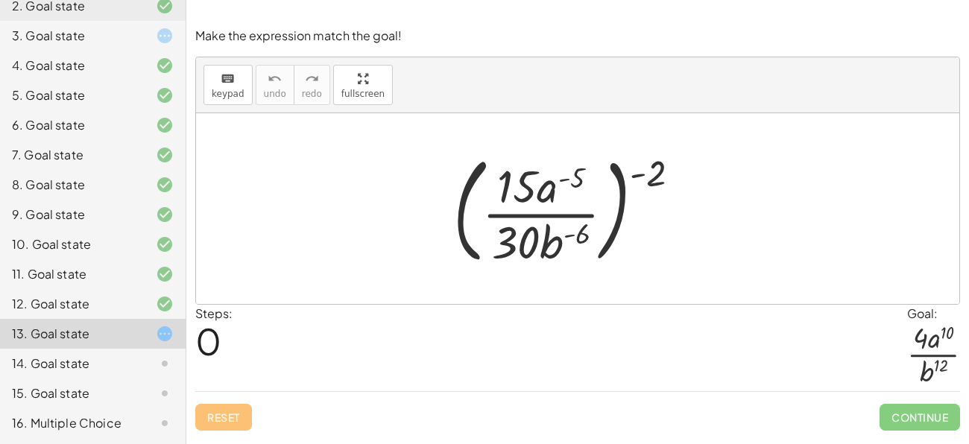
click at [575, 177] on div at bounding box center [573, 209] width 254 height 124
drag, startPoint x: 574, startPoint y: 177, endPoint x: 578, endPoint y: 236, distance: 58.3
click at [578, 236] on div at bounding box center [573, 209] width 254 height 124
drag, startPoint x: 660, startPoint y: 163, endPoint x: 588, endPoint y: 183, distance: 75.1
click at [588, 183] on div at bounding box center [573, 209] width 254 height 124
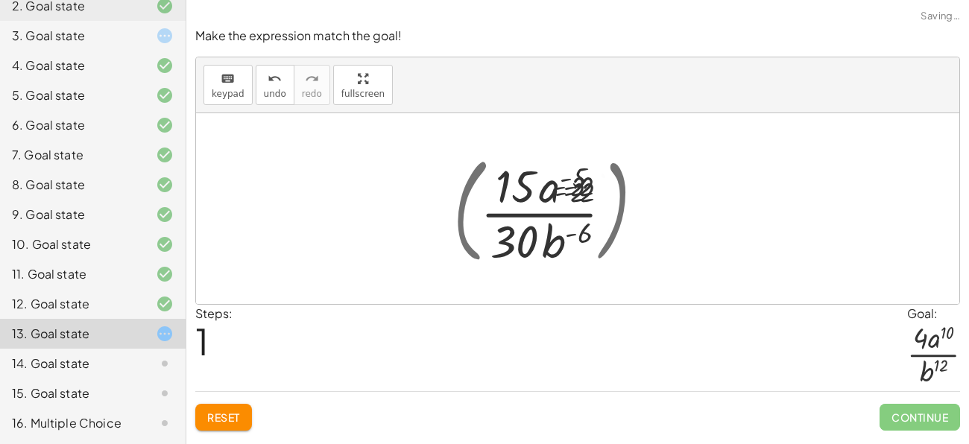
click at [586, 183] on div at bounding box center [572, 208] width 219 height 115
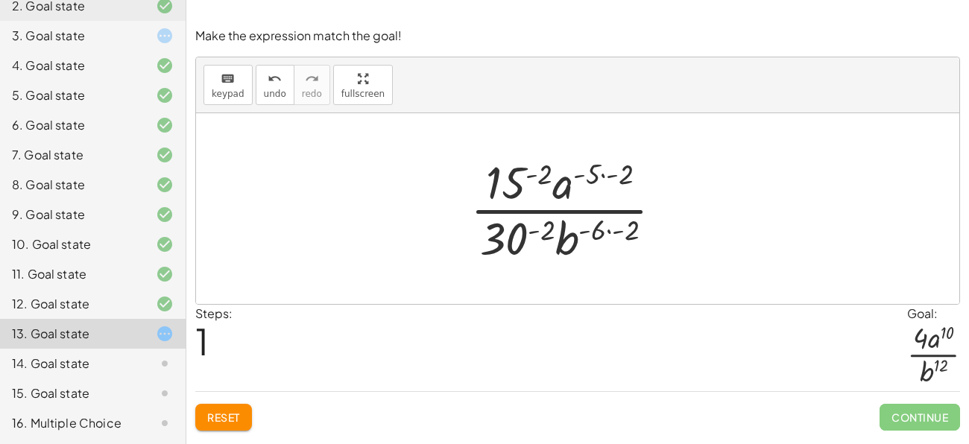
click at [605, 175] on div at bounding box center [572, 208] width 219 height 115
click at [230, 421] on span "Reset" at bounding box center [223, 417] width 33 height 13
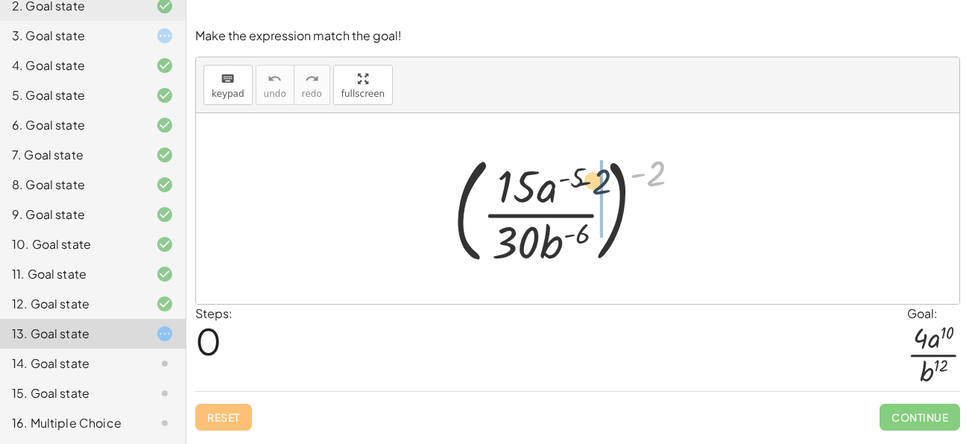
drag, startPoint x: 653, startPoint y: 168, endPoint x: 591, endPoint y: 179, distance: 62.8
click at [591, 179] on div at bounding box center [573, 209] width 254 height 124
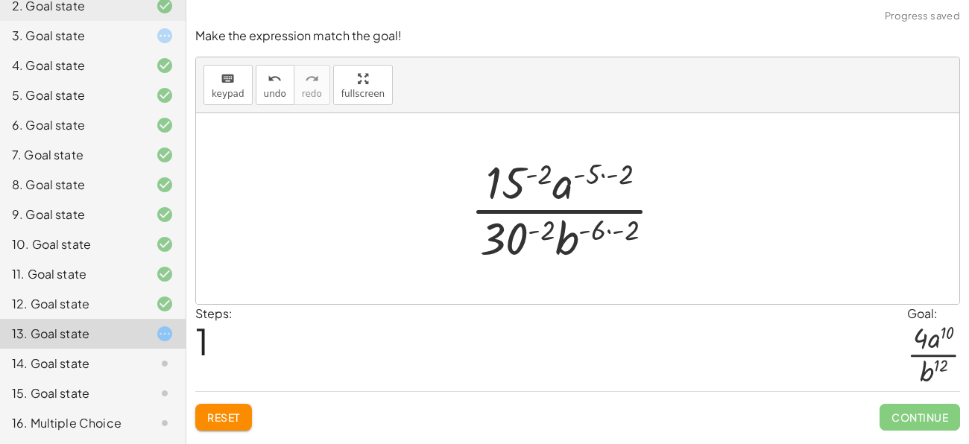
click at [611, 230] on div at bounding box center [572, 208] width 219 height 115
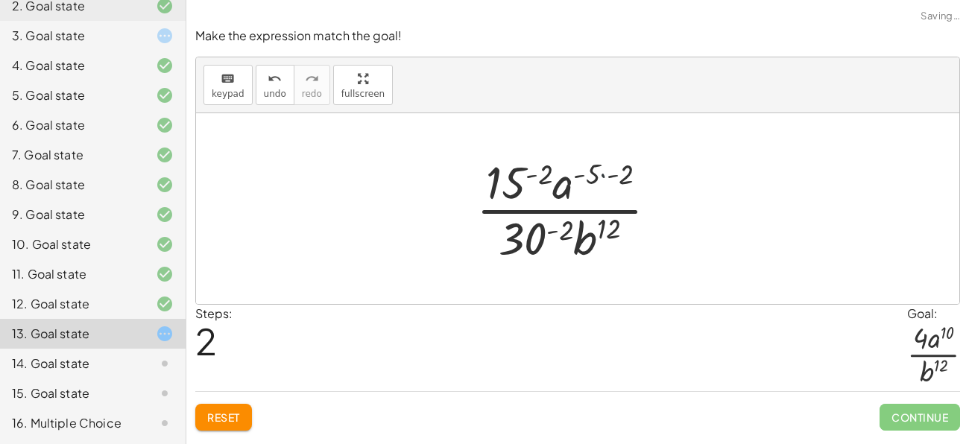
click at [605, 173] on div at bounding box center [573, 208] width 208 height 115
click at [556, 231] on div at bounding box center [573, 208] width 183 height 115
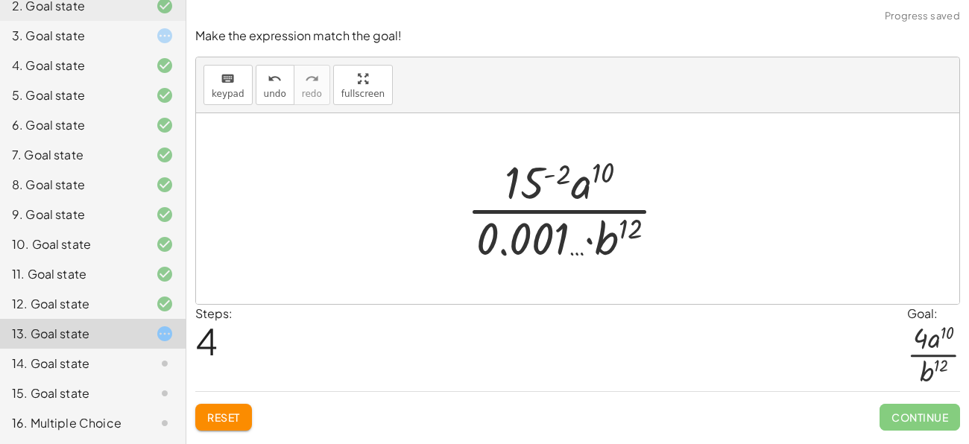
click at [553, 173] on div at bounding box center [572, 208] width 227 height 115
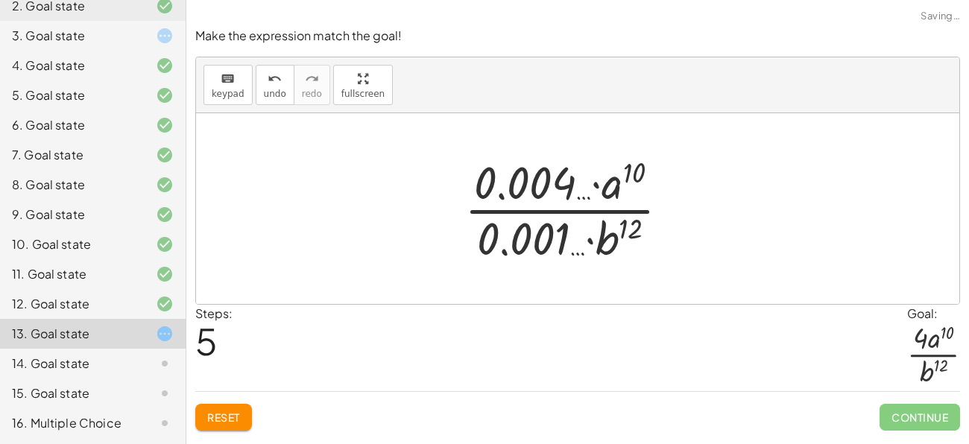
click at [506, 252] on div at bounding box center [573, 208] width 232 height 115
click at [504, 252] on div at bounding box center [573, 208] width 232 height 115
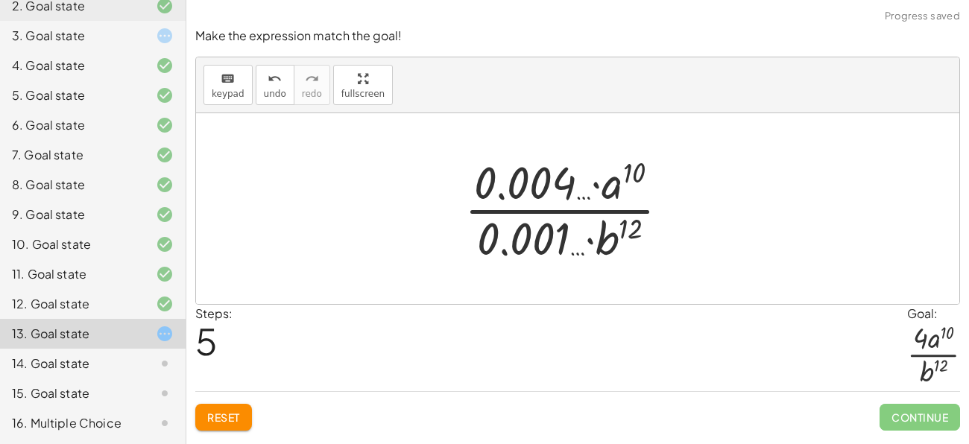
click at [504, 252] on div at bounding box center [573, 208] width 232 height 115
click at [588, 242] on div at bounding box center [573, 208] width 232 height 115
click at [576, 249] on div at bounding box center [573, 208] width 232 height 115
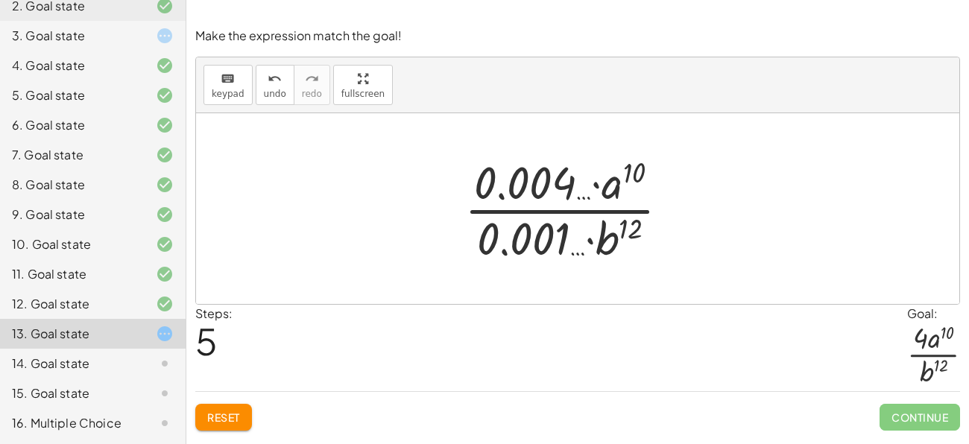
click at [577, 249] on div at bounding box center [573, 208] width 232 height 115
click at [570, 248] on div at bounding box center [573, 208] width 232 height 115
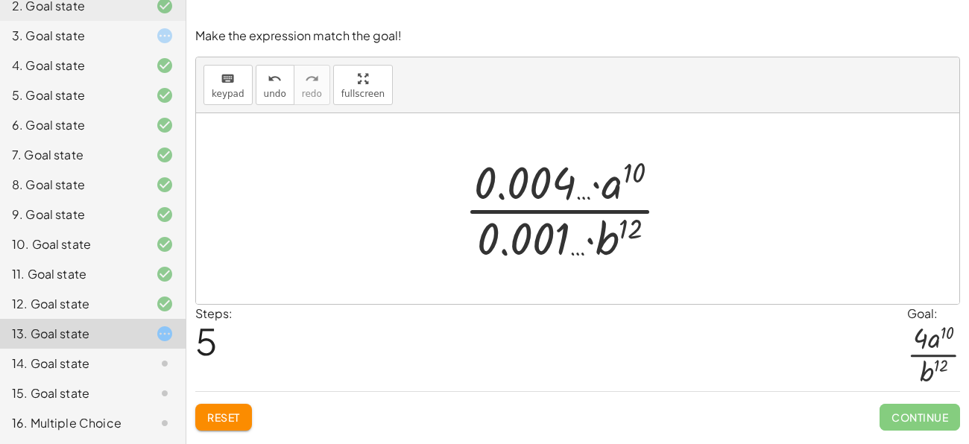
click at [570, 248] on div at bounding box center [573, 208] width 232 height 115
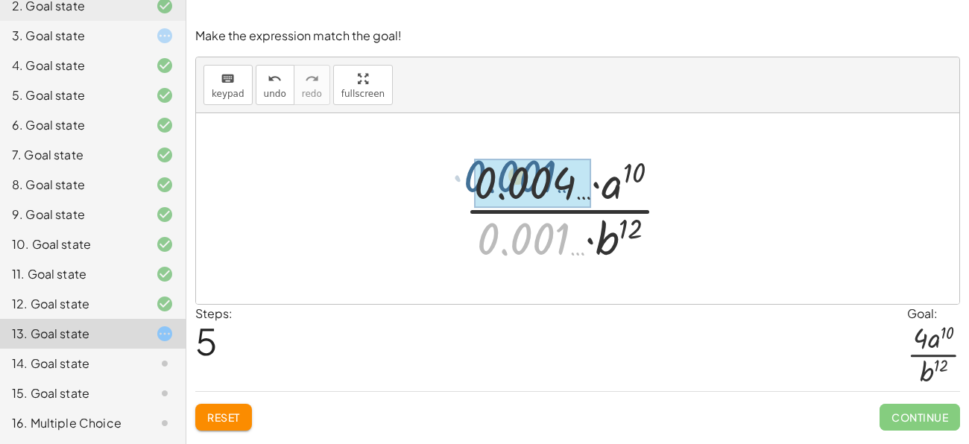
drag, startPoint x: 493, startPoint y: 242, endPoint x: 479, endPoint y: 181, distance: 62.6
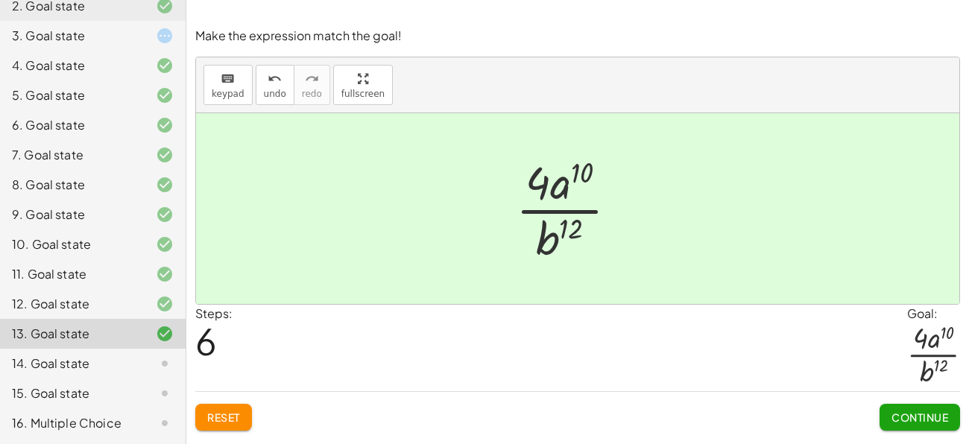
click at [946, 420] on span "Continue" at bounding box center [920, 417] width 57 height 13
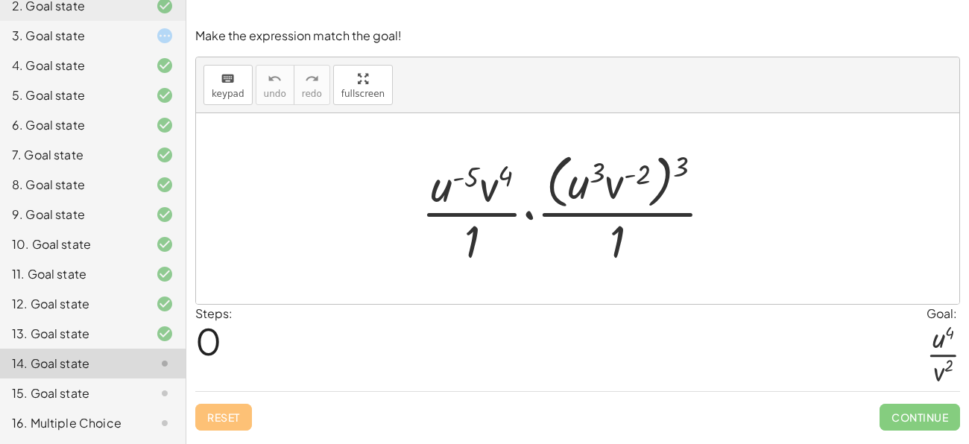
click at [443, 204] on div at bounding box center [573, 209] width 318 height 122
click at [469, 177] on div at bounding box center [573, 209] width 318 height 122
drag, startPoint x: 478, startPoint y: 244, endPoint x: 485, endPoint y: 194, distance: 50.5
click at [485, 194] on div at bounding box center [573, 209] width 318 height 122
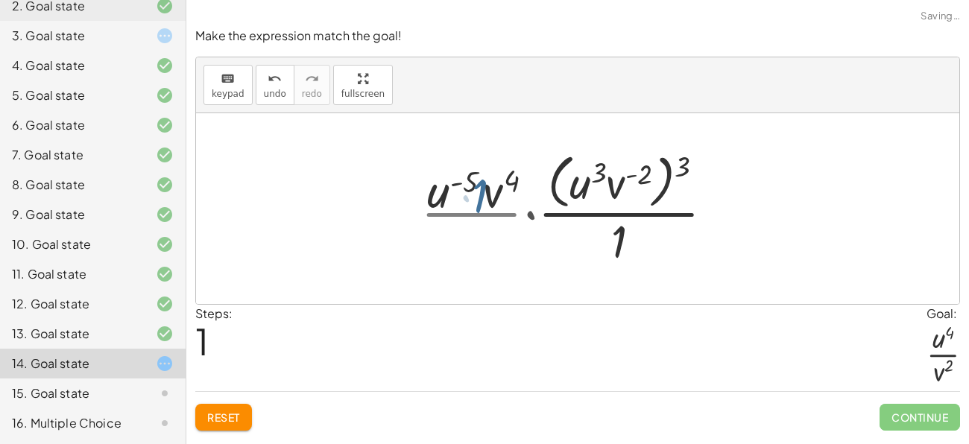
click at [485, 194] on div at bounding box center [572, 209] width 333 height 122
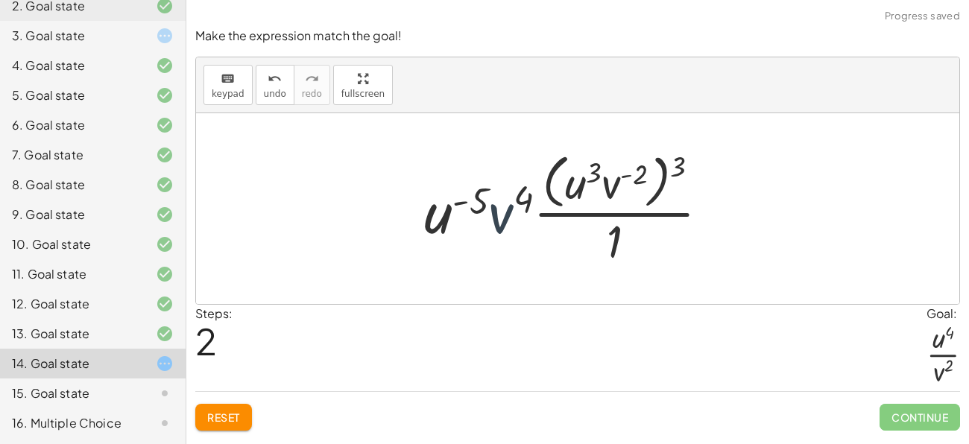
click at [505, 218] on div at bounding box center [573, 209] width 312 height 122
click at [520, 200] on div at bounding box center [573, 209] width 312 height 122
click at [474, 209] on div at bounding box center [573, 209] width 312 height 122
click at [534, 203] on div at bounding box center [573, 209] width 312 height 122
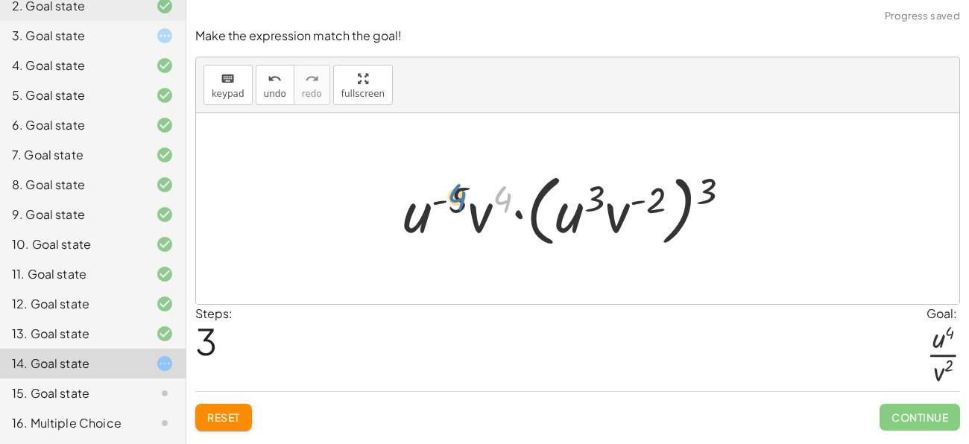
drag, startPoint x: 499, startPoint y: 198, endPoint x: 449, endPoint y: 197, distance: 50.0
click at [449, 197] on div at bounding box center [573, 209] width 354 height 86
click at [219, 432] on div "Make the expression match the goal! keyboard keypad undo undo redo redo fullscr…" at bounding box center [577, 229] width 783 height 421
click at [224, 400] on div "Reset Continue" at bounding box center [577, 411] width 765 height 40
click at [230, 412] on span "Reset" at bounding box center [223, 417] width 33 height 13
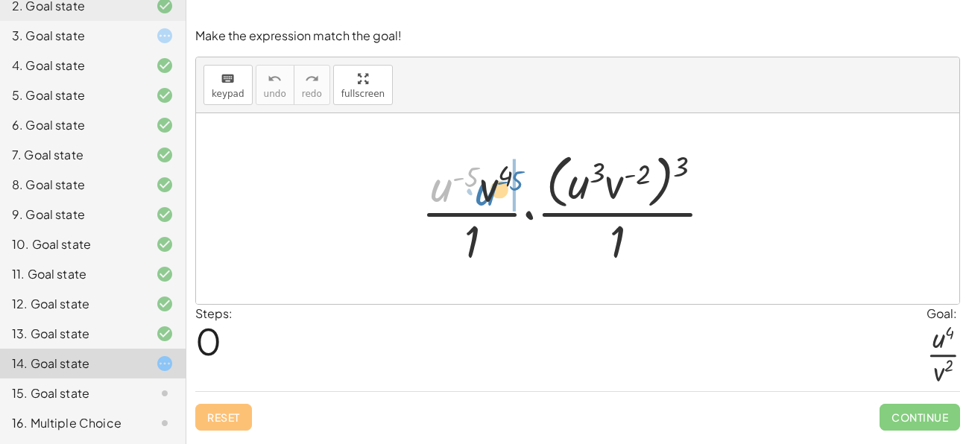
drag, startPoint x: 447, startPoint y: 187, endPoint x: 491, endPoint y: 191, distance: 44.9
click at [491, 191] on div at bounding box center [573, 209] width 318 height 122
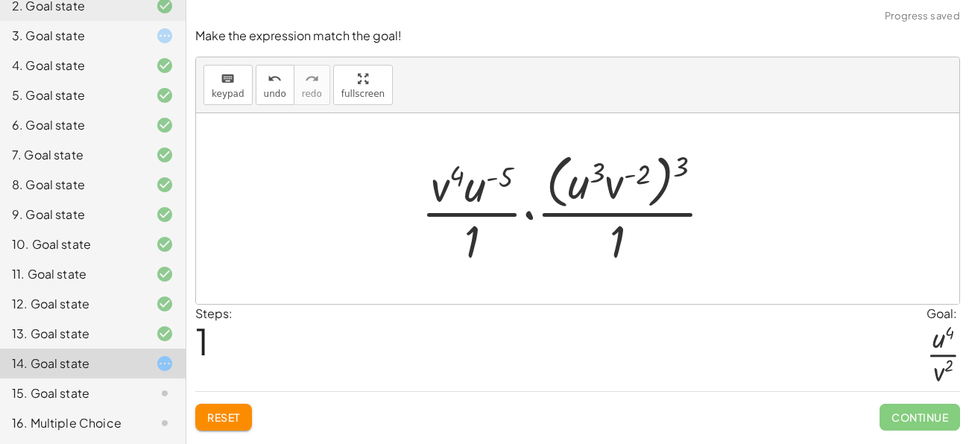
click at [481, 184] on div at bounding box center [573, 209] width 318 height 122
click at [456, 181] on div at bounding box center [573, 209] width 318 height 122
drag, startPoint x: 475, startPoint y: 236, endPoint x: 472, endPoint y: 180, distance: 56.0
click at [472, 180] on div at bounding box center [573, 209] width 318 height 122
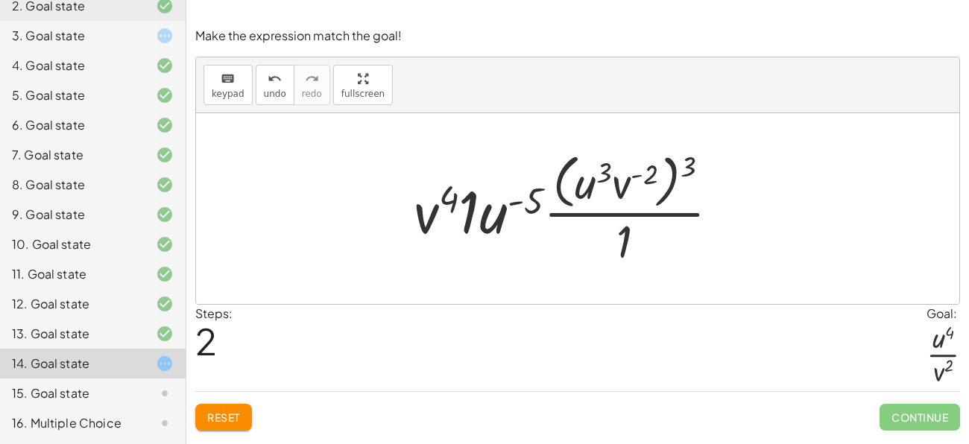
click at [239, 425] on button "Reset" at bounding box center [223, 417] width 57 height 27
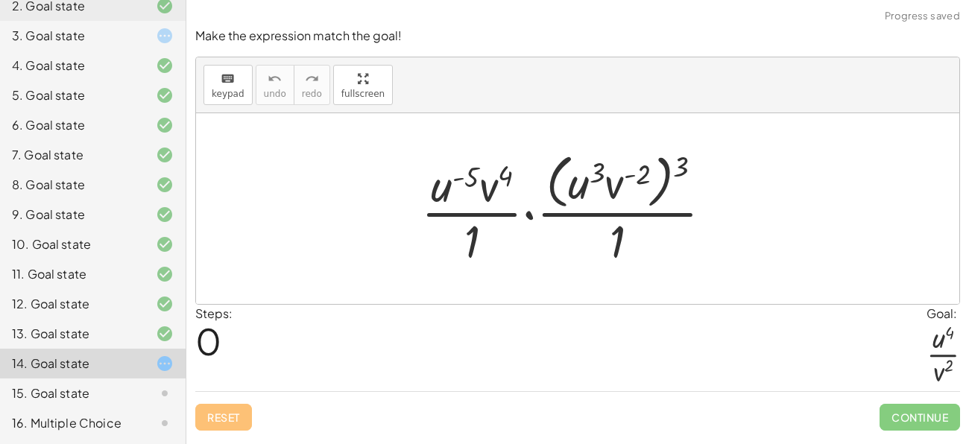
click at [579, 180] on div at bounding box center [573, 209] width 318 height 122
drag, startPoint x: 684, startPoint y: 160, endPoint x: 592, endPoint y: 172, distance: 92.5
click at [592, 172] on div at bounding box center [573, 209] width 318 height 122
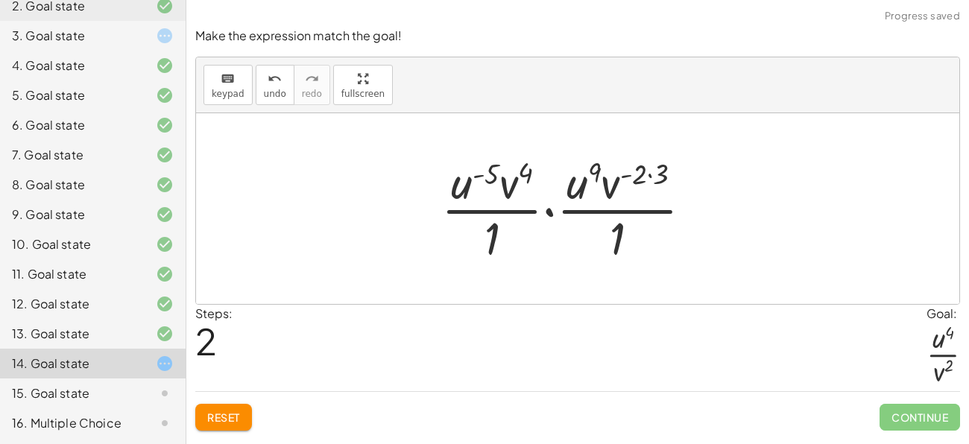
click at [649, 168] on div at bounding box center [573, 208] width 278 height 115
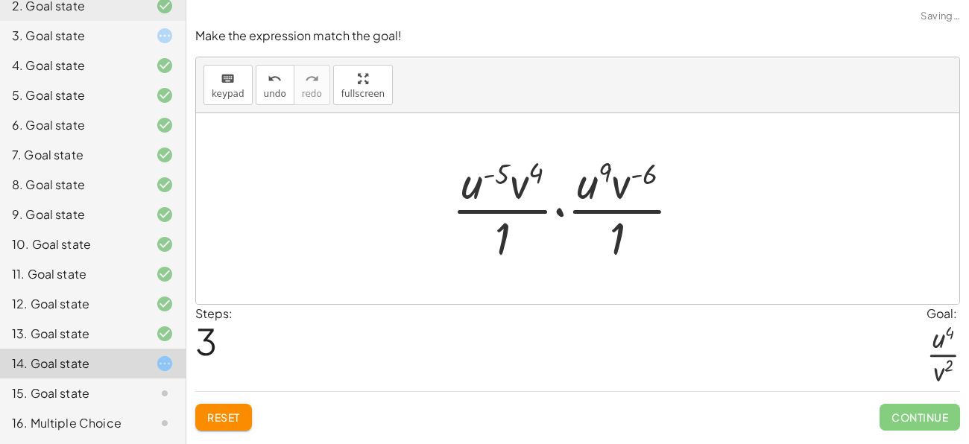
click at [649, 168] on div at bounding box center [572, 208] width 256 height 115
drag, startPoint x: 644, startPoint y: 171, endPoint x: 602, endPoint y: 171, distance: 41.8
click at [602, 171] on div at bounding box center [572, 208] width 256 height 115
drag, startPoint x: 602, startPoint y: 170, endPoint x: 641, endPoint y: 176, distance: 39.2
click at [641, 176] on div at bounding box center [572, 208] width 256 height 115
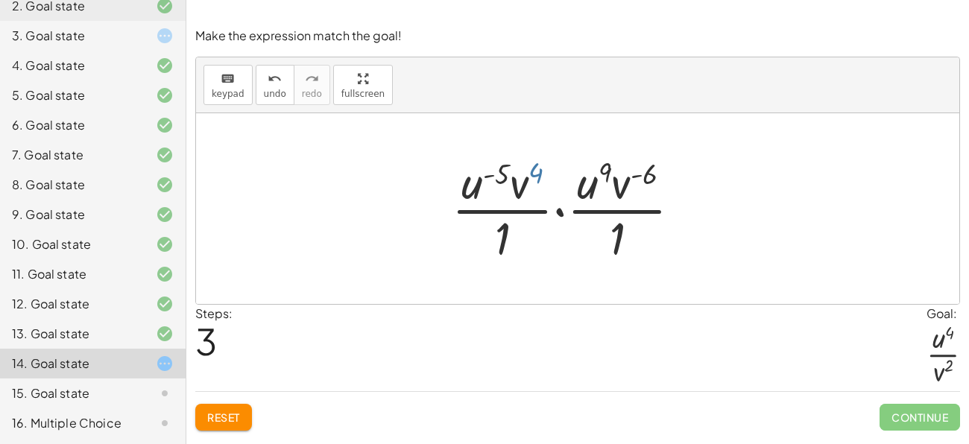
click at [532, 171] on div at bounding box center [572, 208] width 256 height 115
drag, startPoint x: 530, startPoint y: 173, endPoint x: 498, endPoint y: 169, distance: 32.3
click at [498, 169] on div at bounding box center [572, 208] width 256 height 115
click at [498, 171] on div at bounding box center [572, 208] width 256 height 115
drag, startPoint x: 511, startPoint y: 183, endPoint x: 459, endPoint y: 187, distance: 52.3
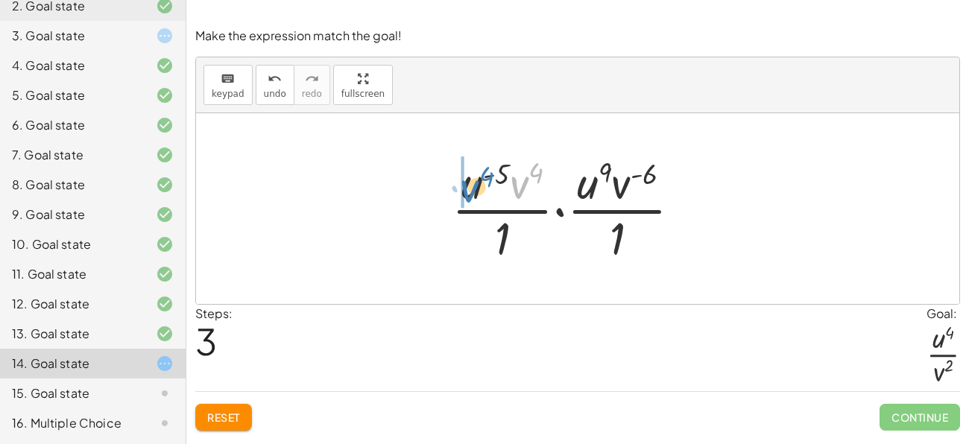
click at [459, 187] on div at bounding box center [572, 208] width 256 height 115
click at [573, 176] on div at bounding box center [572, 208] width 256 height 115
